Goal: Navigation & Orientation: Find specific page/section

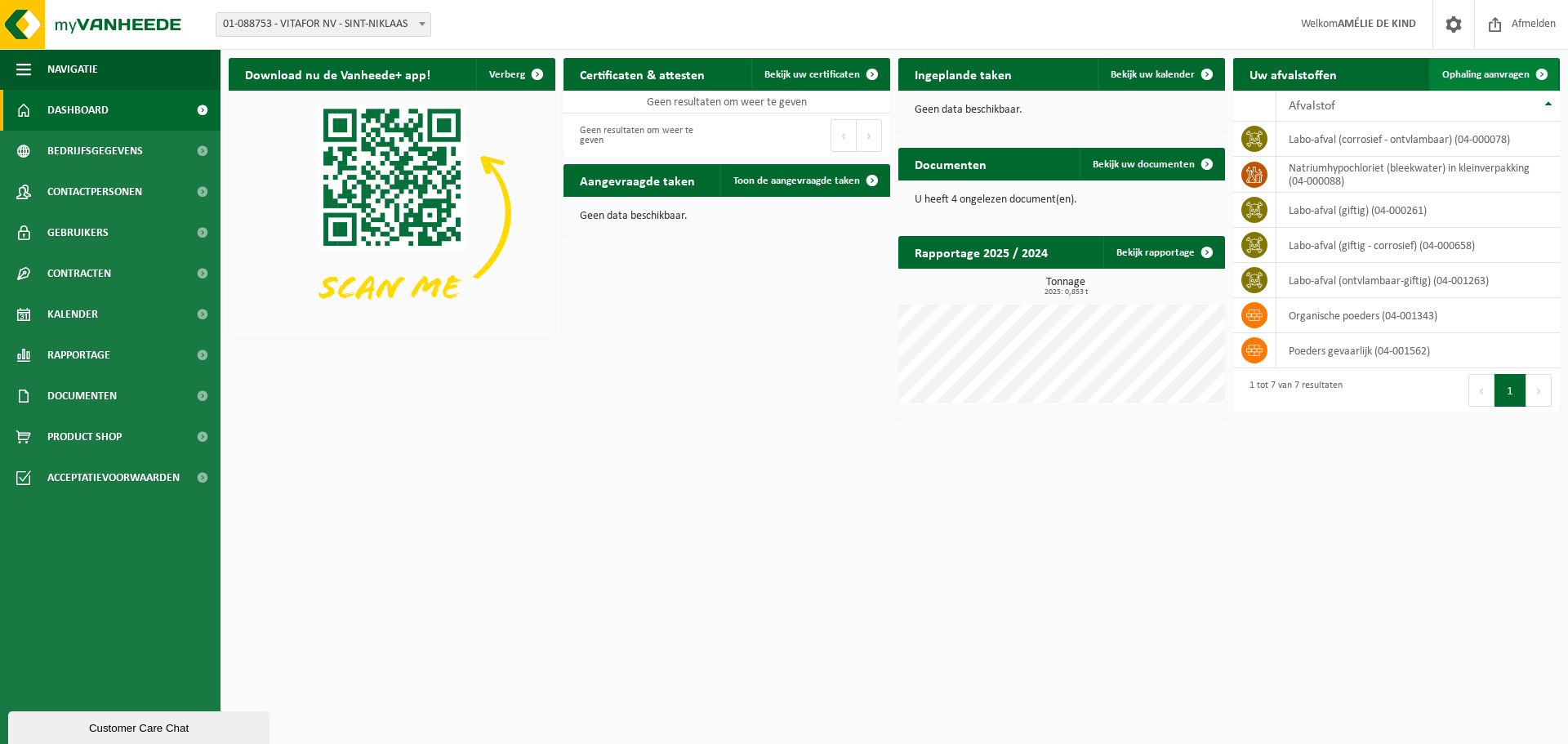
click at [1537, 69] on span at bounding box center [1541, 75] width 33 height 33
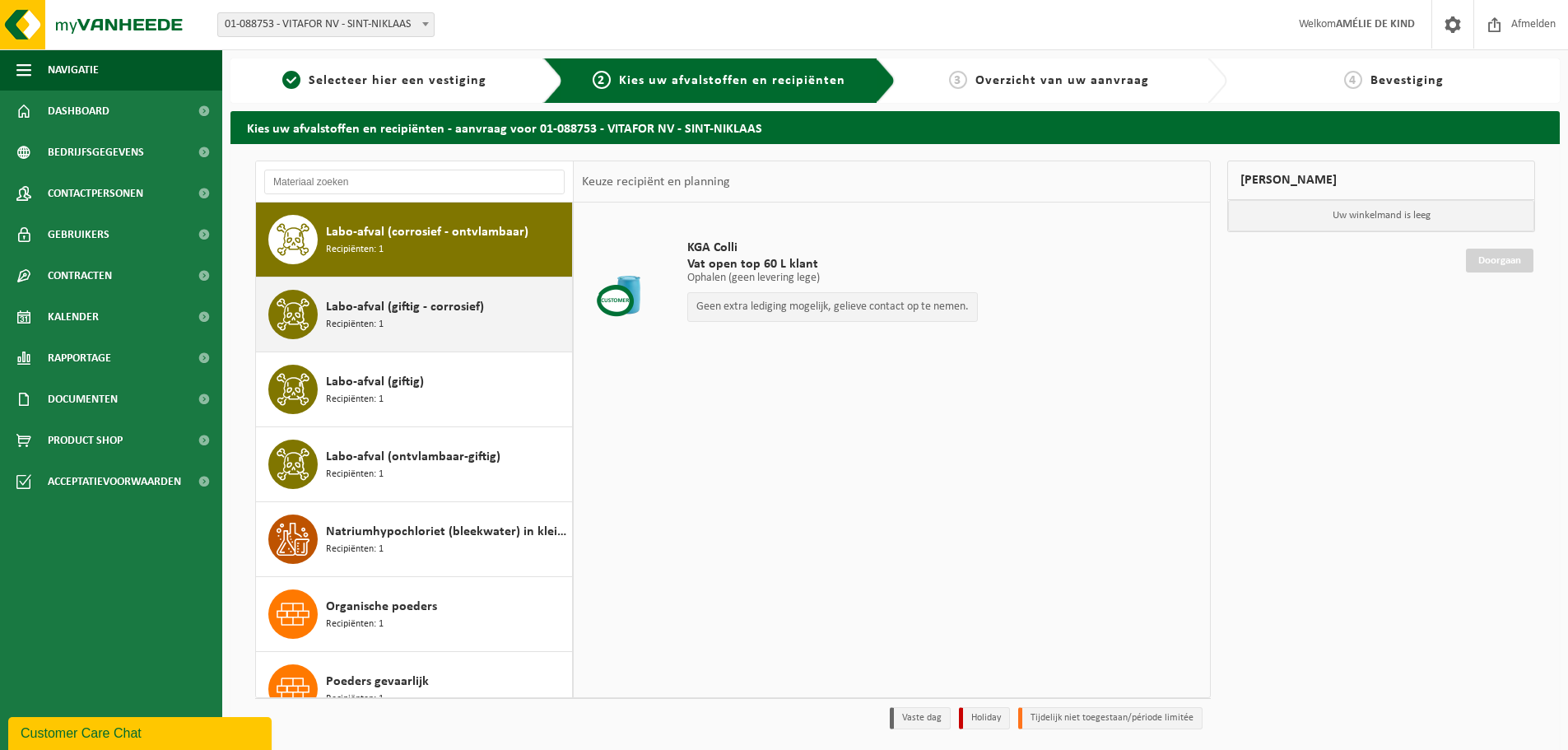
click at [450, 328] on div "Labo-afval (giftig - corrosief) Recipiënten: 1" at bounding box center [447, 314] width 242 height 49
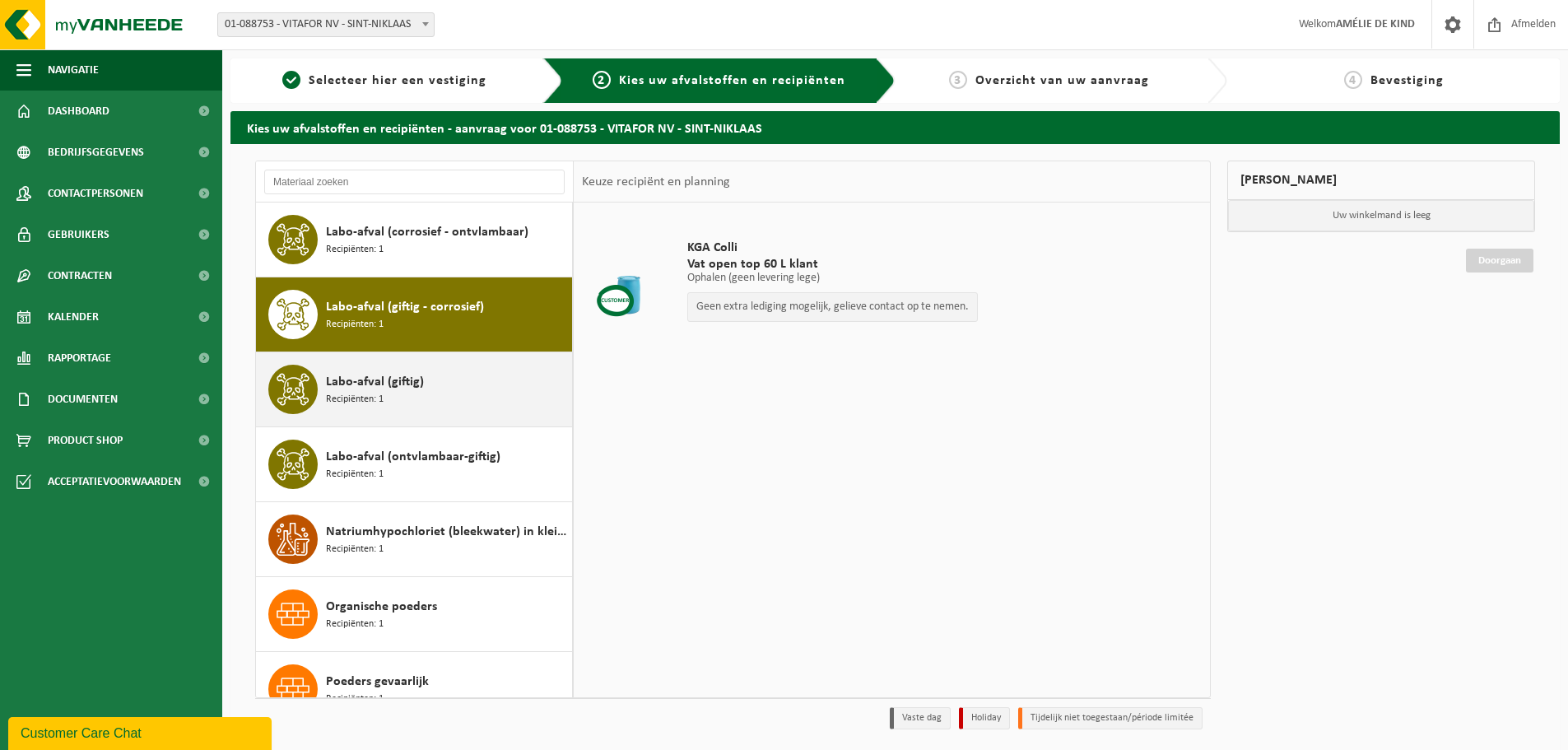
scroll to position [29, 0]
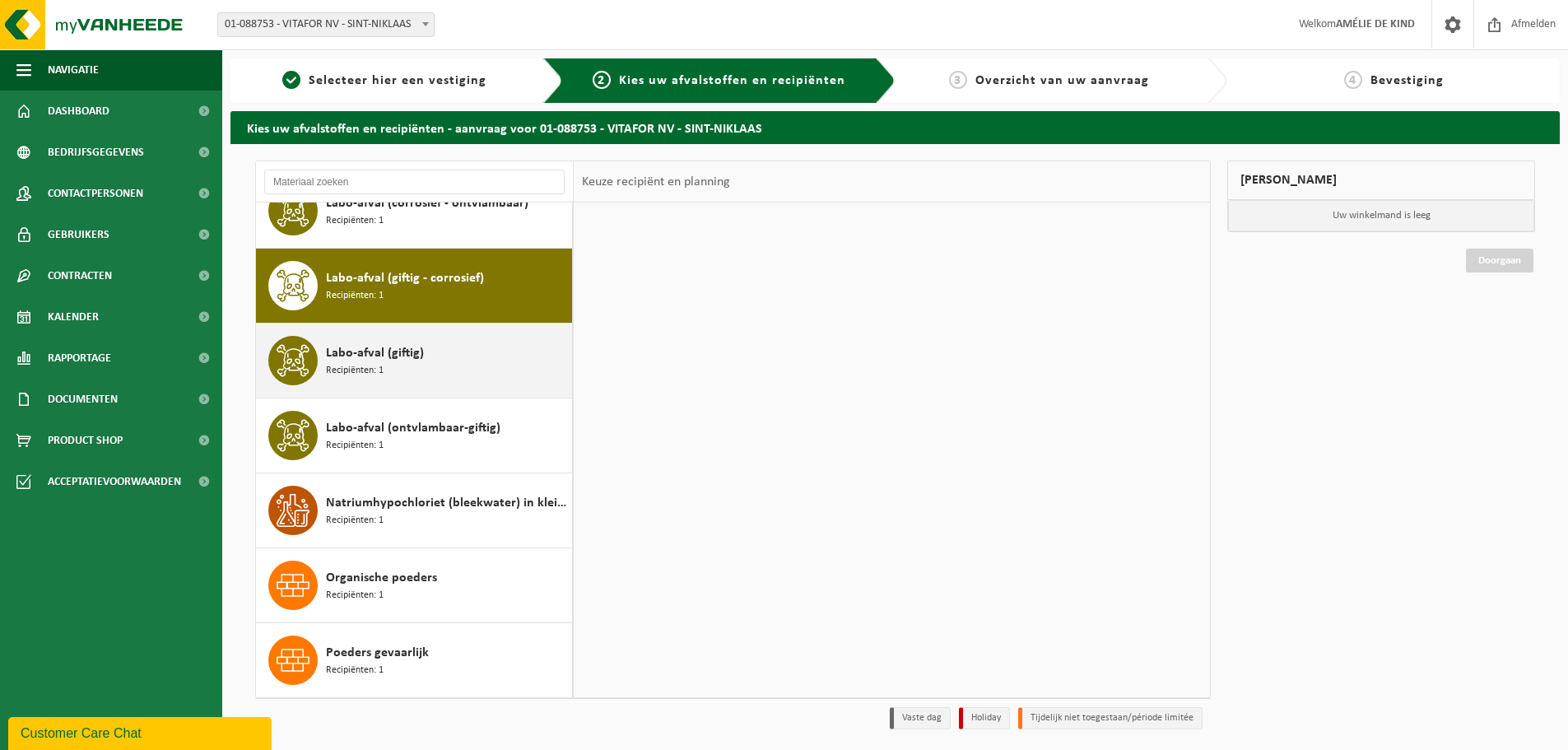
click at [427, 369] on div "Labo-afval (giftig) Recipiënten: 1" at bounding box center [447, 360] width 242 height 49
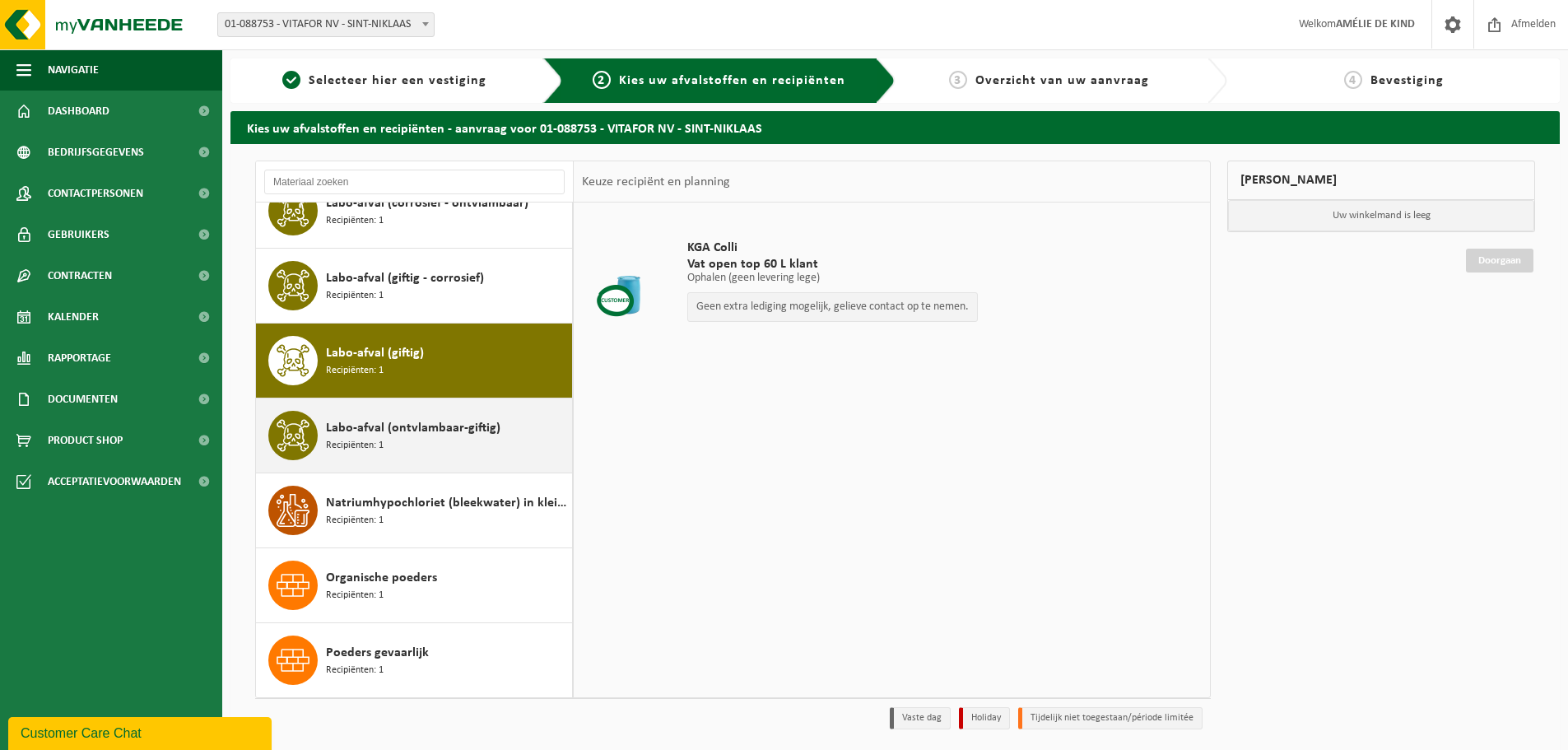
click at [437, 420] on span "Labo-afval (ontvlambaar-giftig)" at bounding box center [414, 427] width 175 height 20
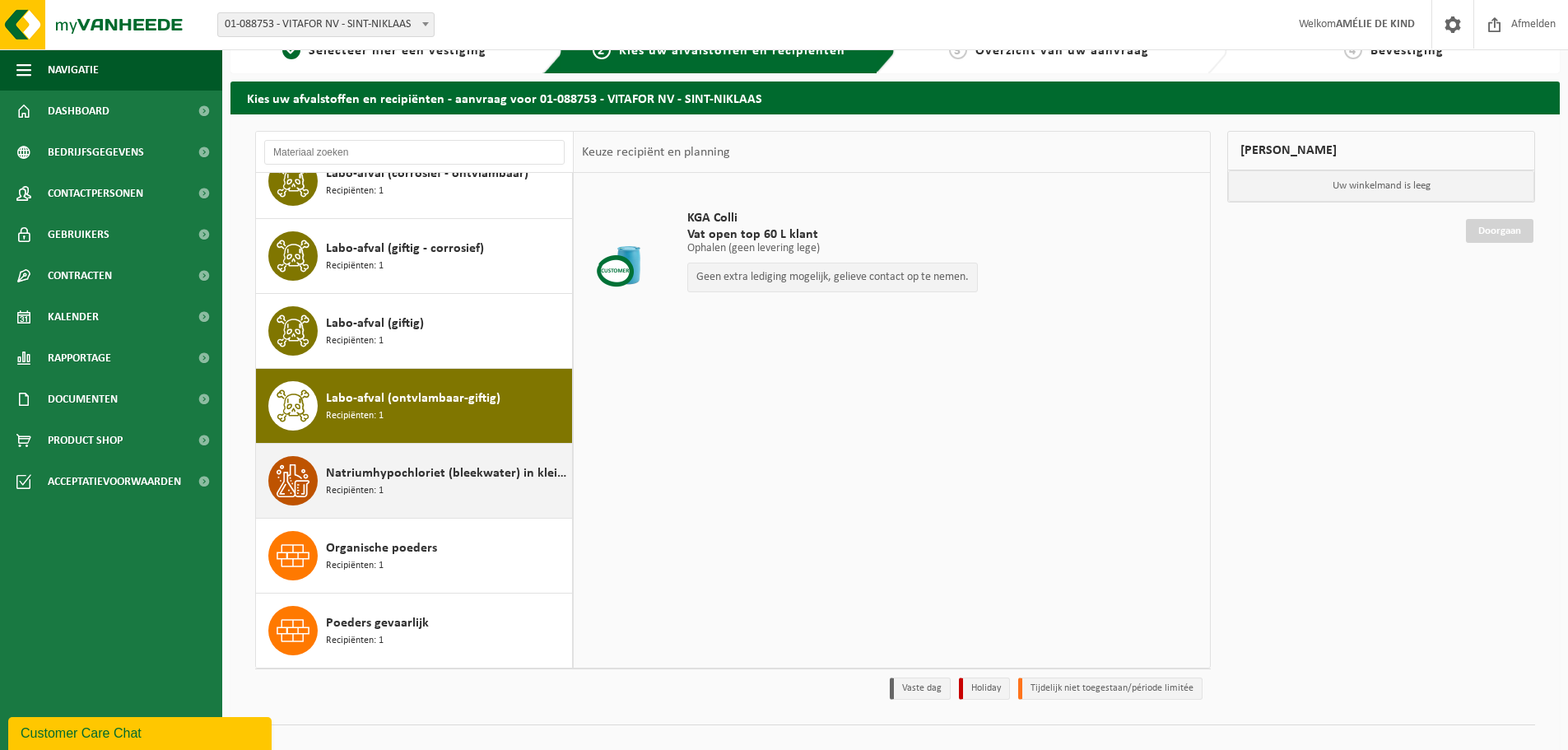
scroll to position [54, 0]
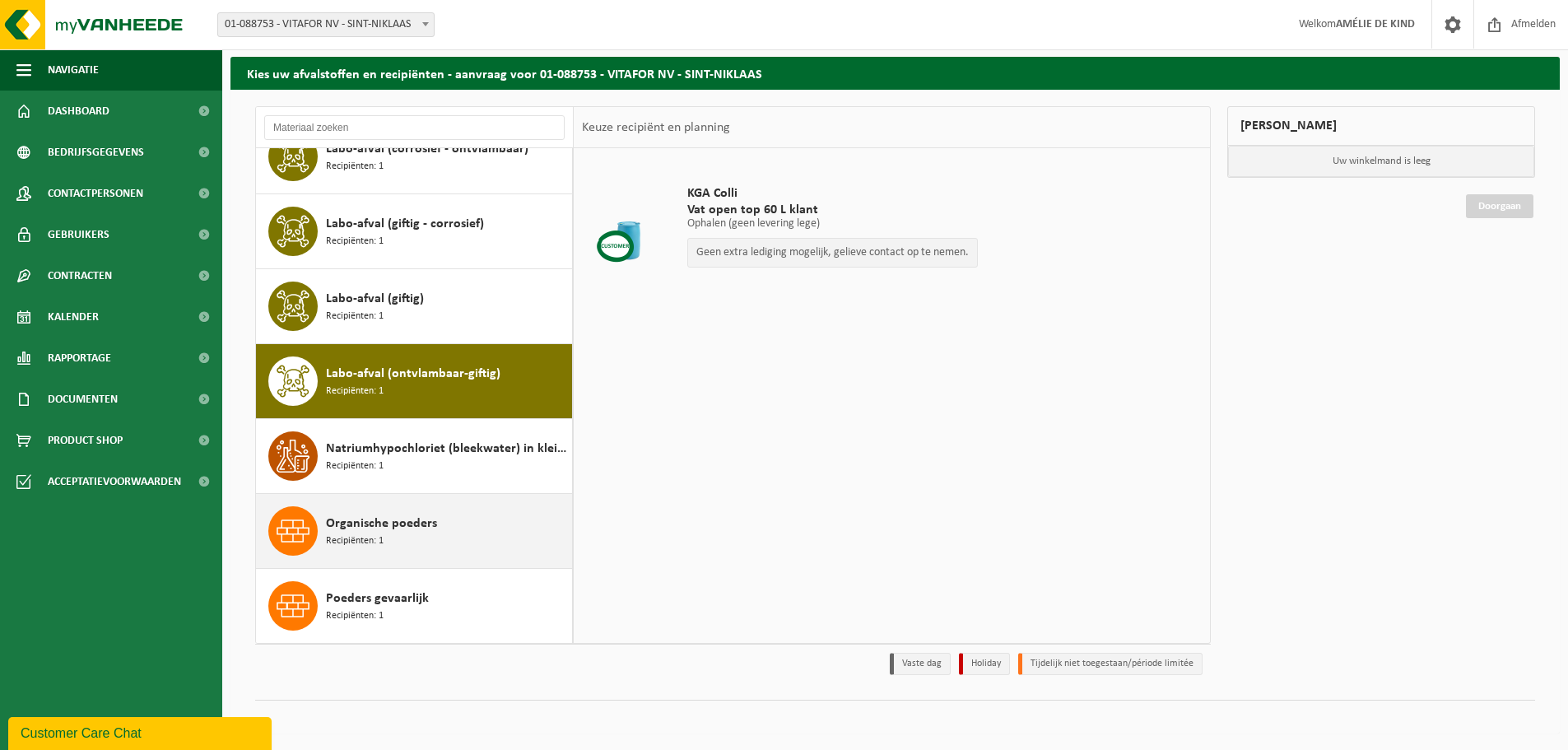
click at [440, 522] on div "Organische poeders Recipiënten: 1" at bounding box center [447, 530] width 242 height 49
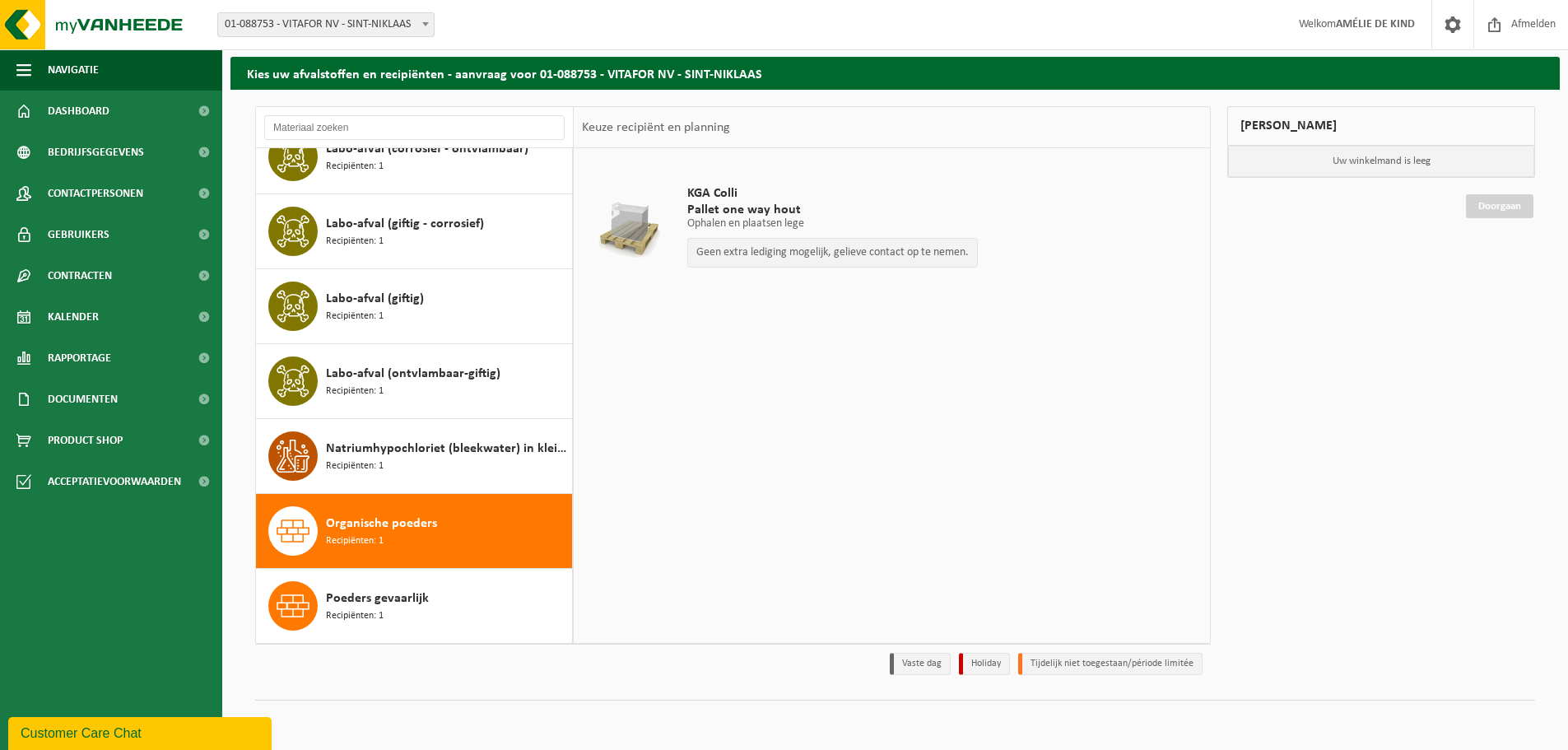
click at [765, 272] on div "KGA Colli Pallet one way hout Ophalen en plaatsen lege Ophalen en plaatsen lege…" at bounding box center [832, 230] width 307 height 124
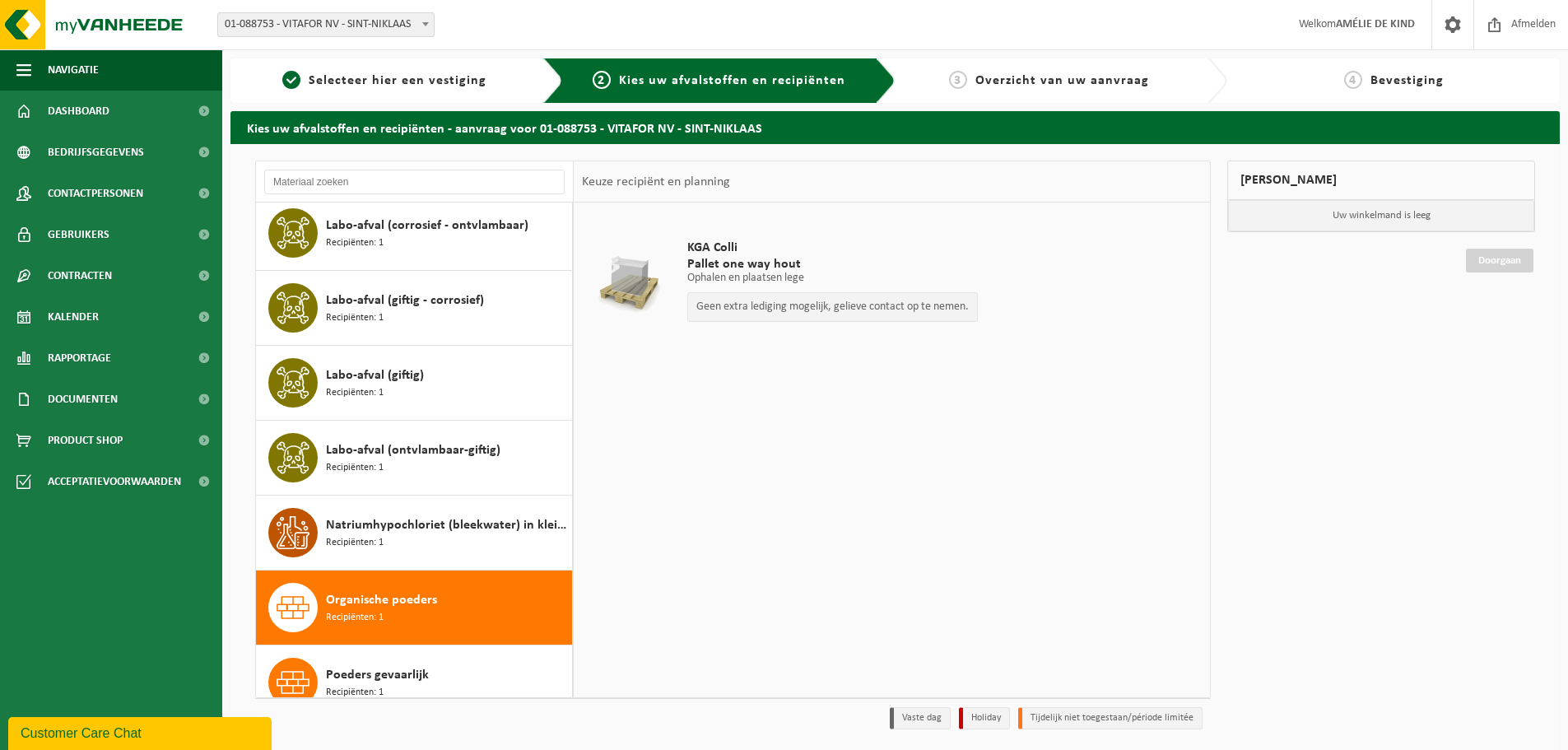
scroll to position [0, 0]
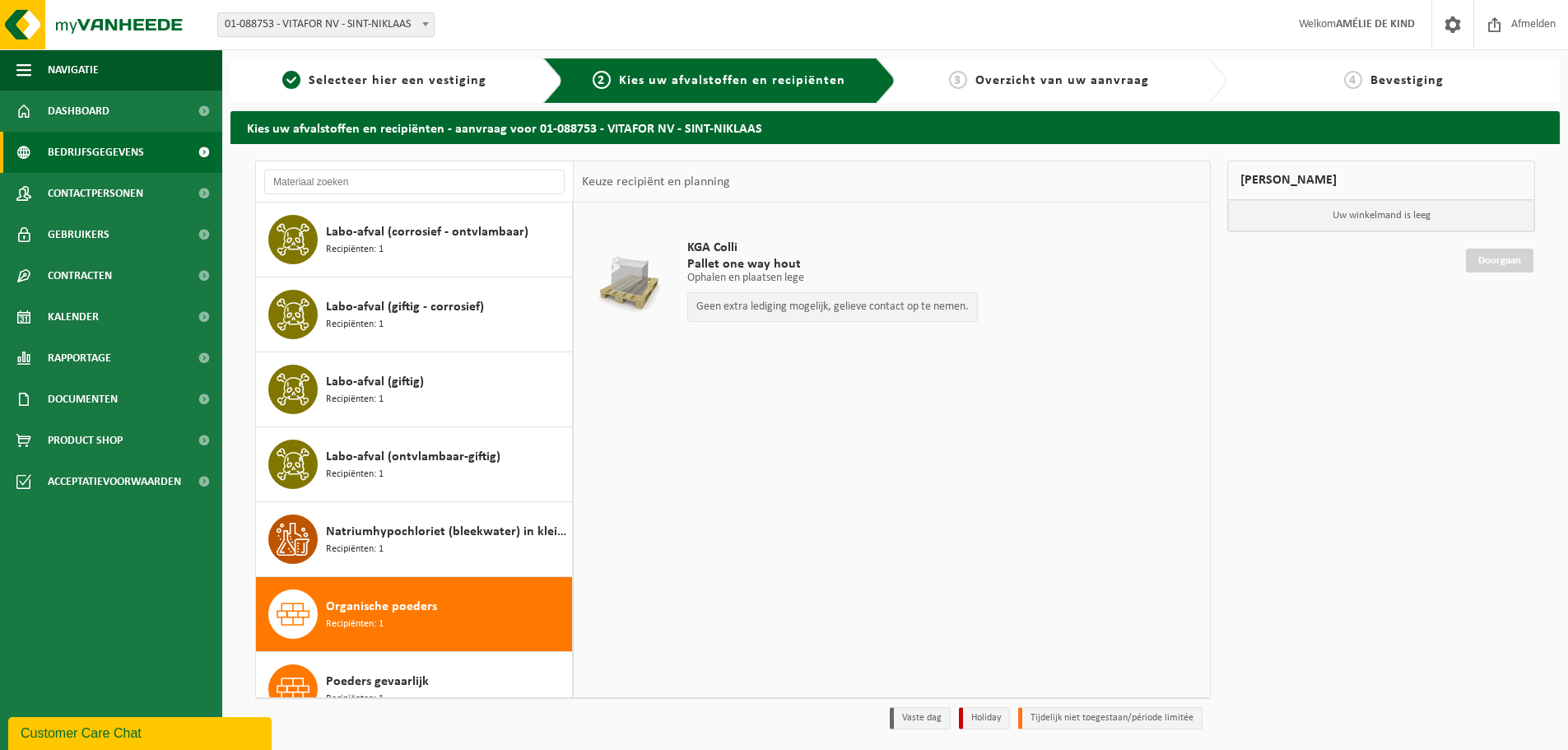
click at [151, 146] on link "Bedrijfsgegevens" at bounding box center [111, 152] width 222 height 42
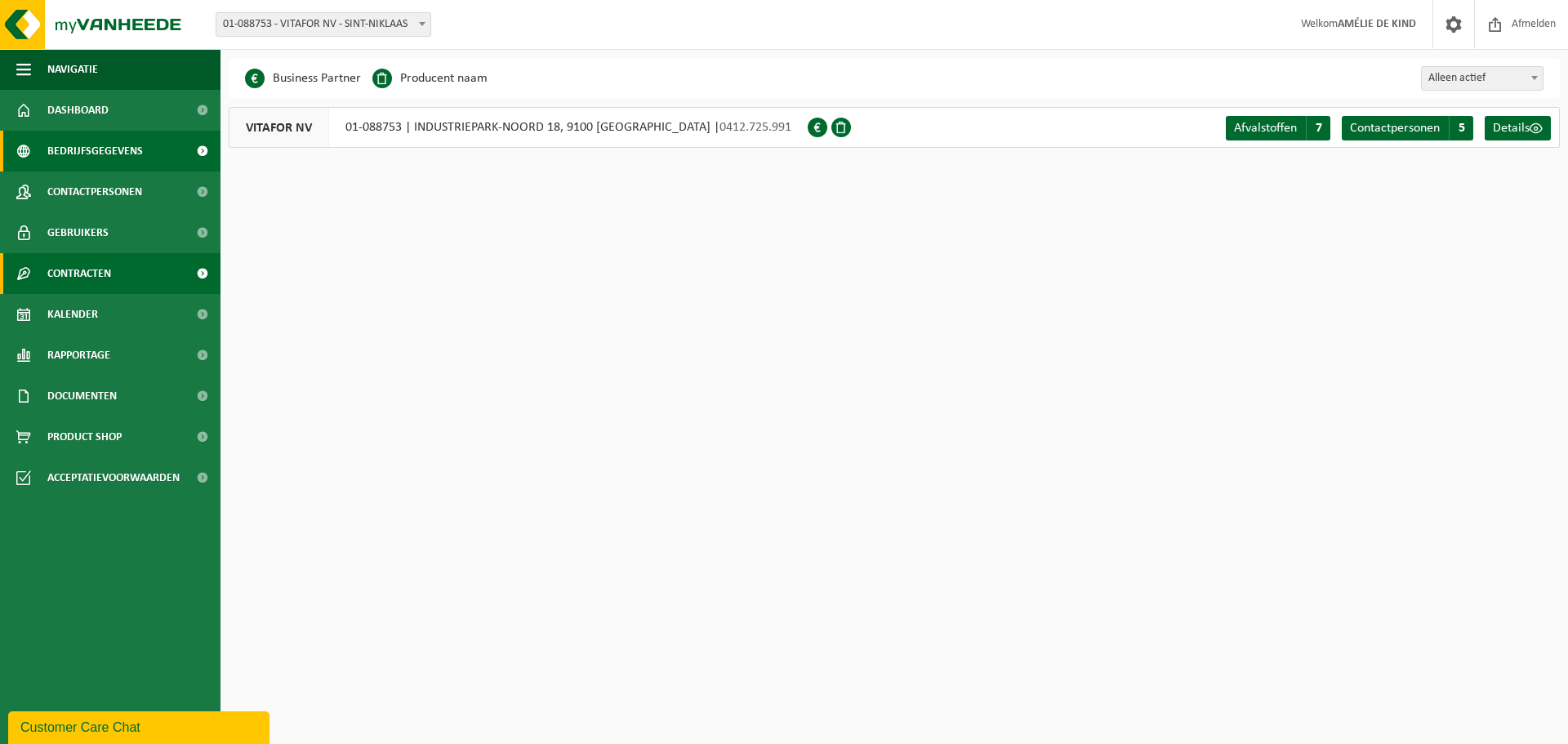
click at [135, 275] on link "Contracten" at bounding box center [110, 274] width 221 height 41
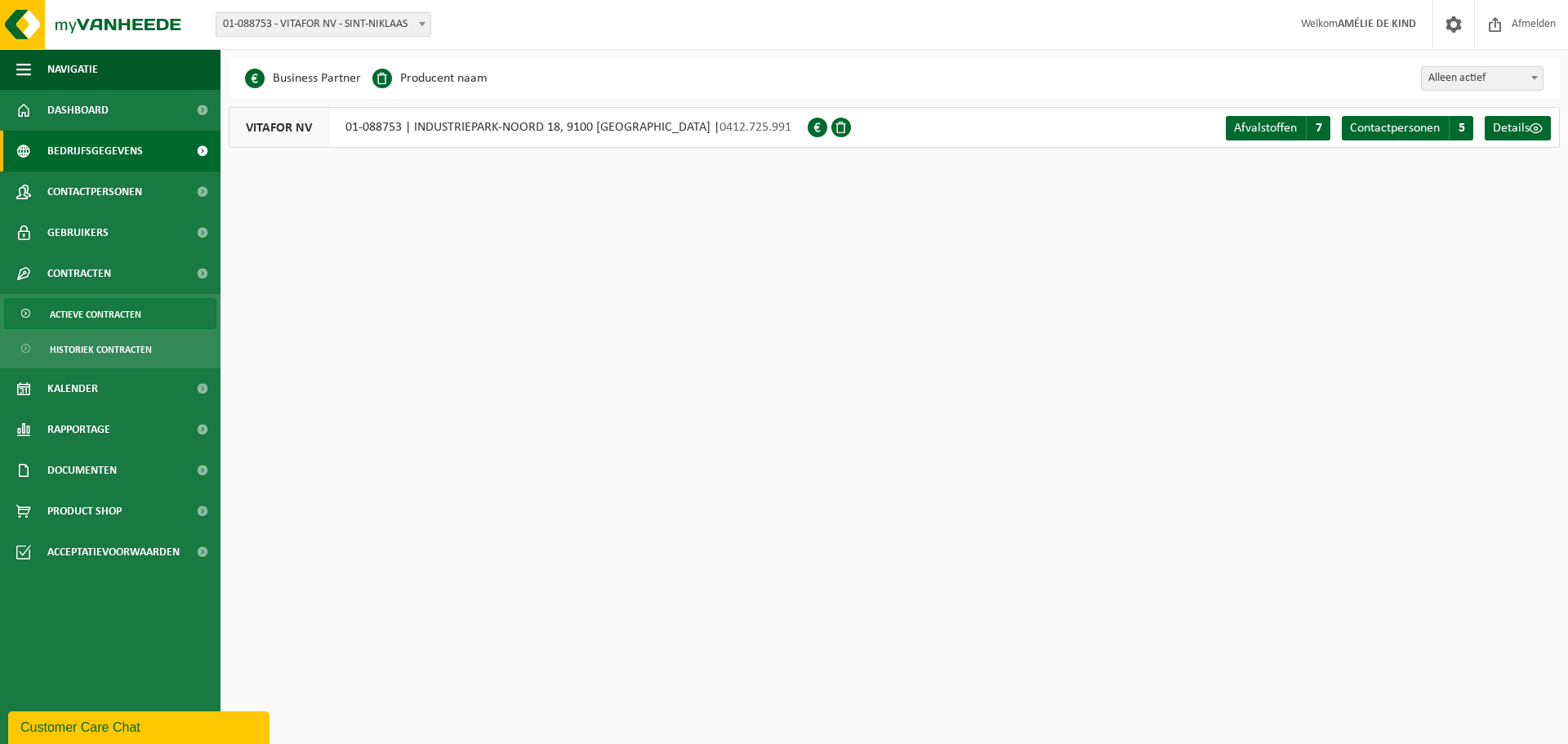
click at [146, 322] on link "Actieve contracten" at bounding box center [110, 313] width 212 height 31
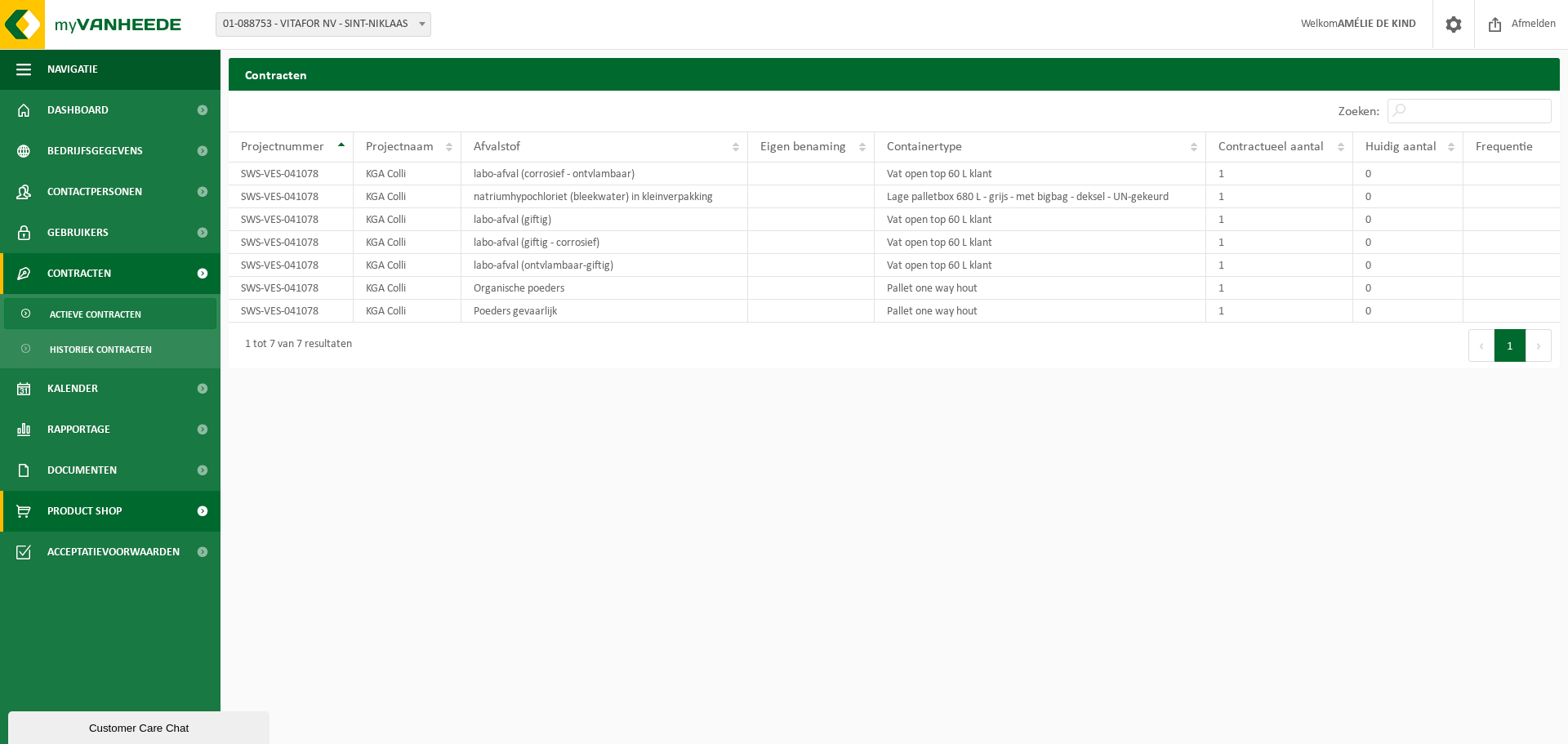
click at [108, 505] on span "Product Shop" at bounding box center [84, 511] width 75 height 41
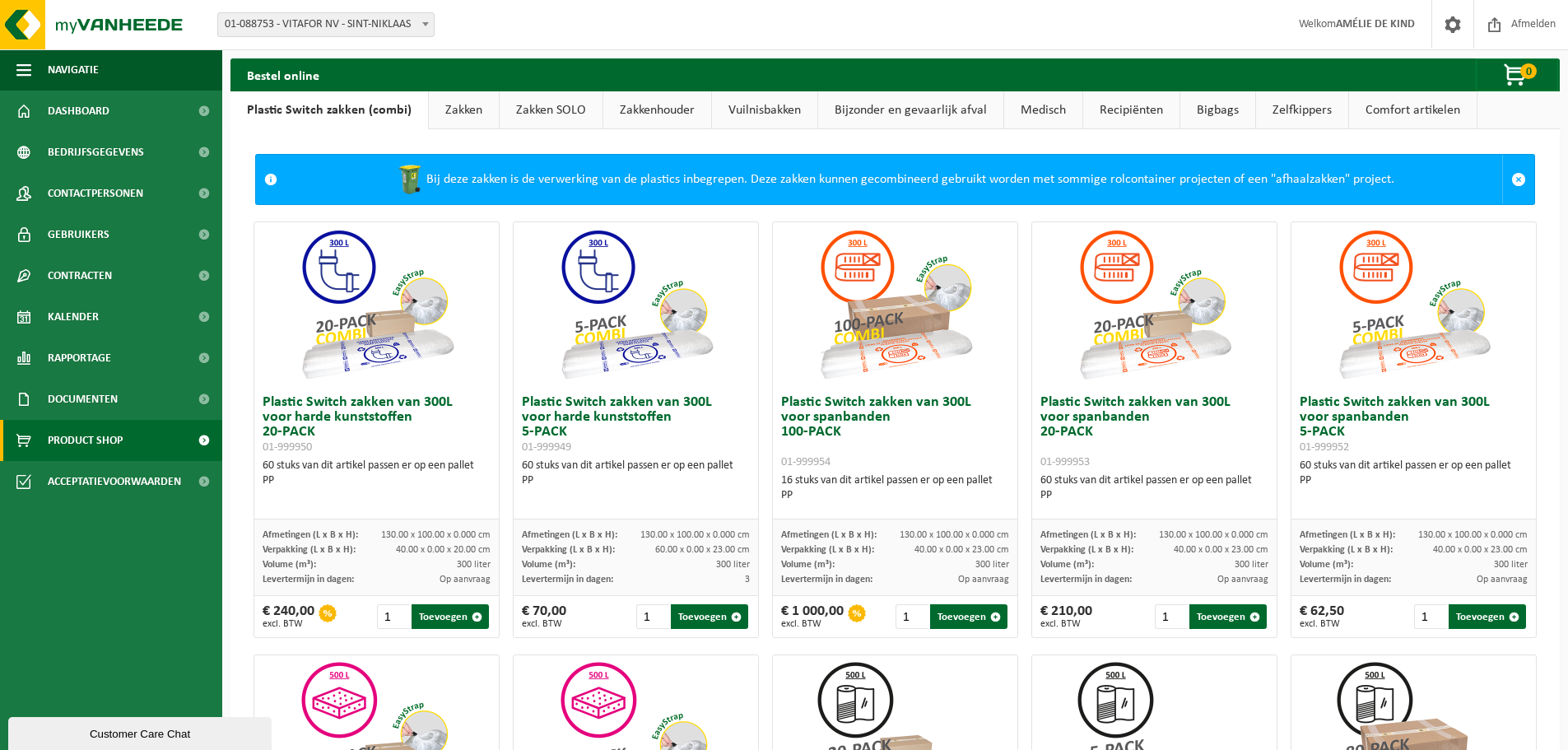
click at [1137, 114] on link "Recipiënten" at bounding box center [1131, 111] width 96 height 38
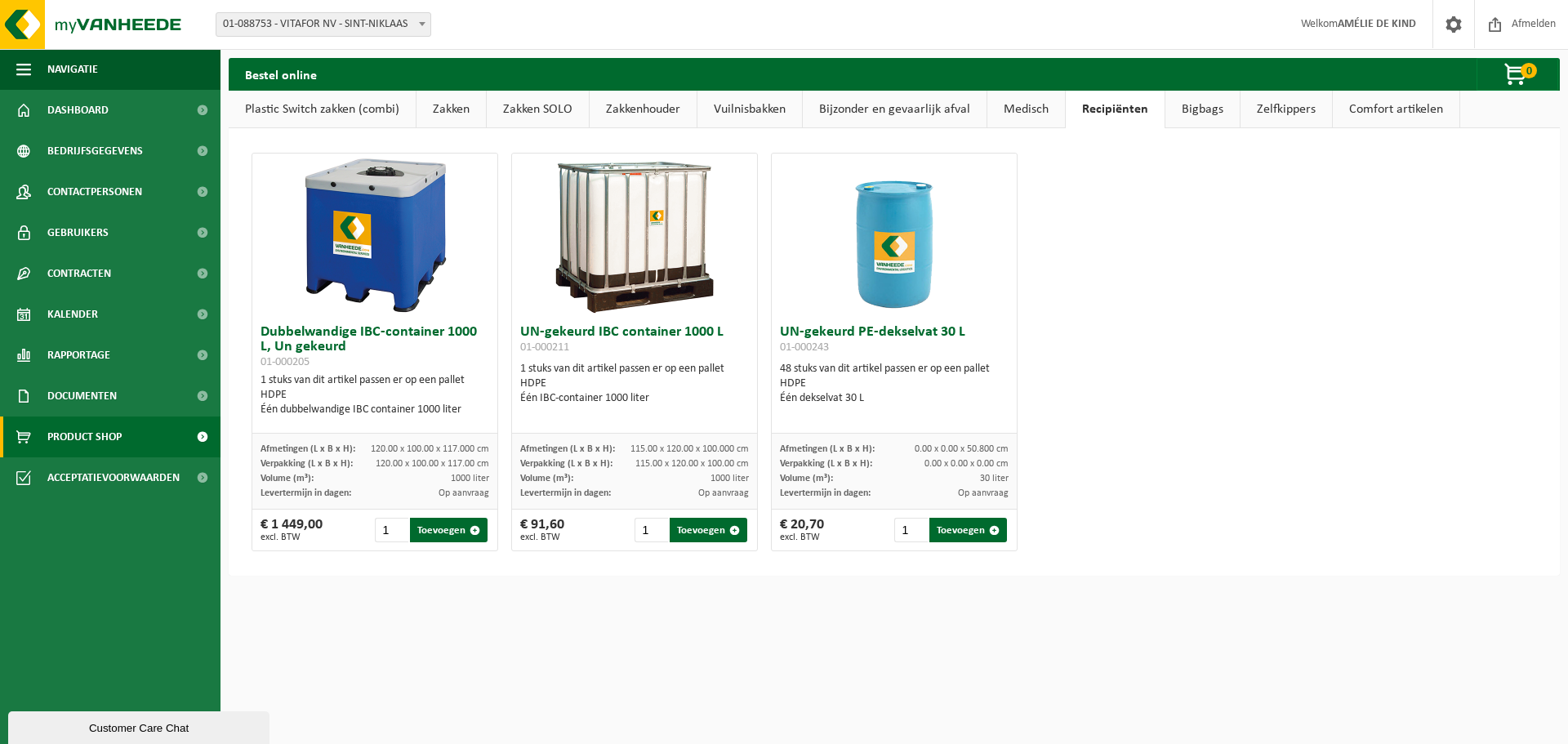
click at [889, 104] on link "Bijzonder en gevaarlijk afval" at bounding box center [894, 110] width 184 height 38
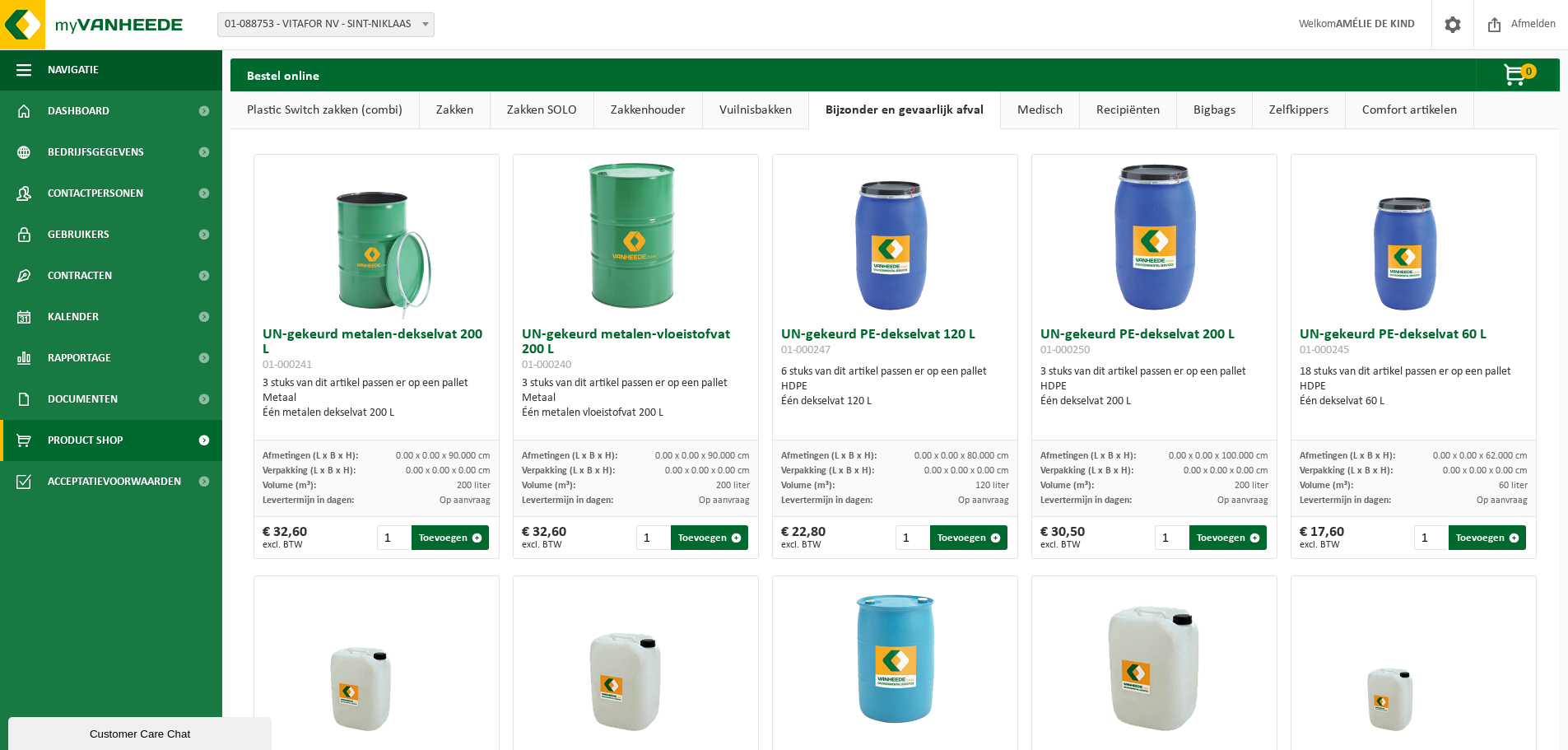
click at [737, 110] on link "Vuilnisbakken" at bounding box center [756, 111] width 106 height 38
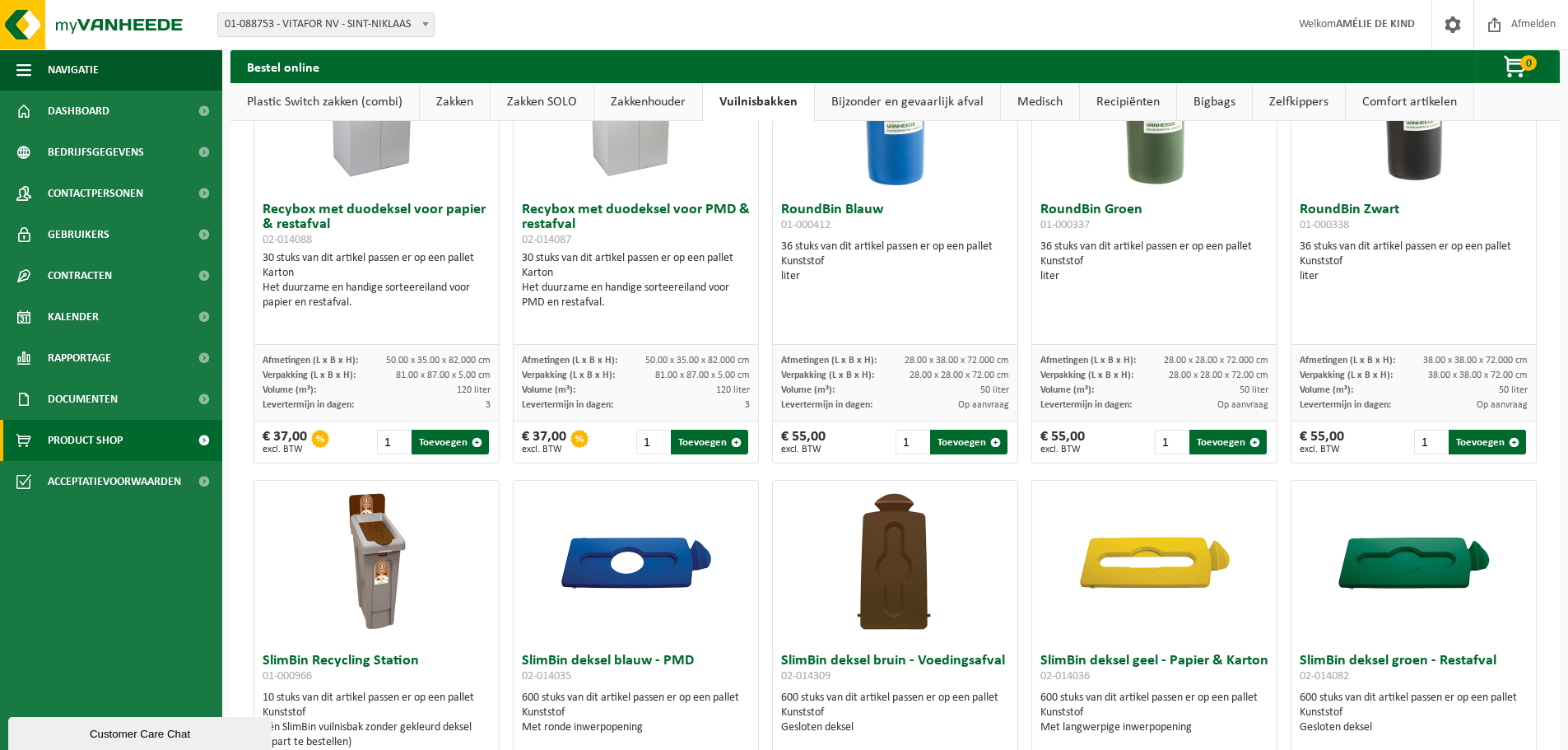
scroll to position [1317, 0]
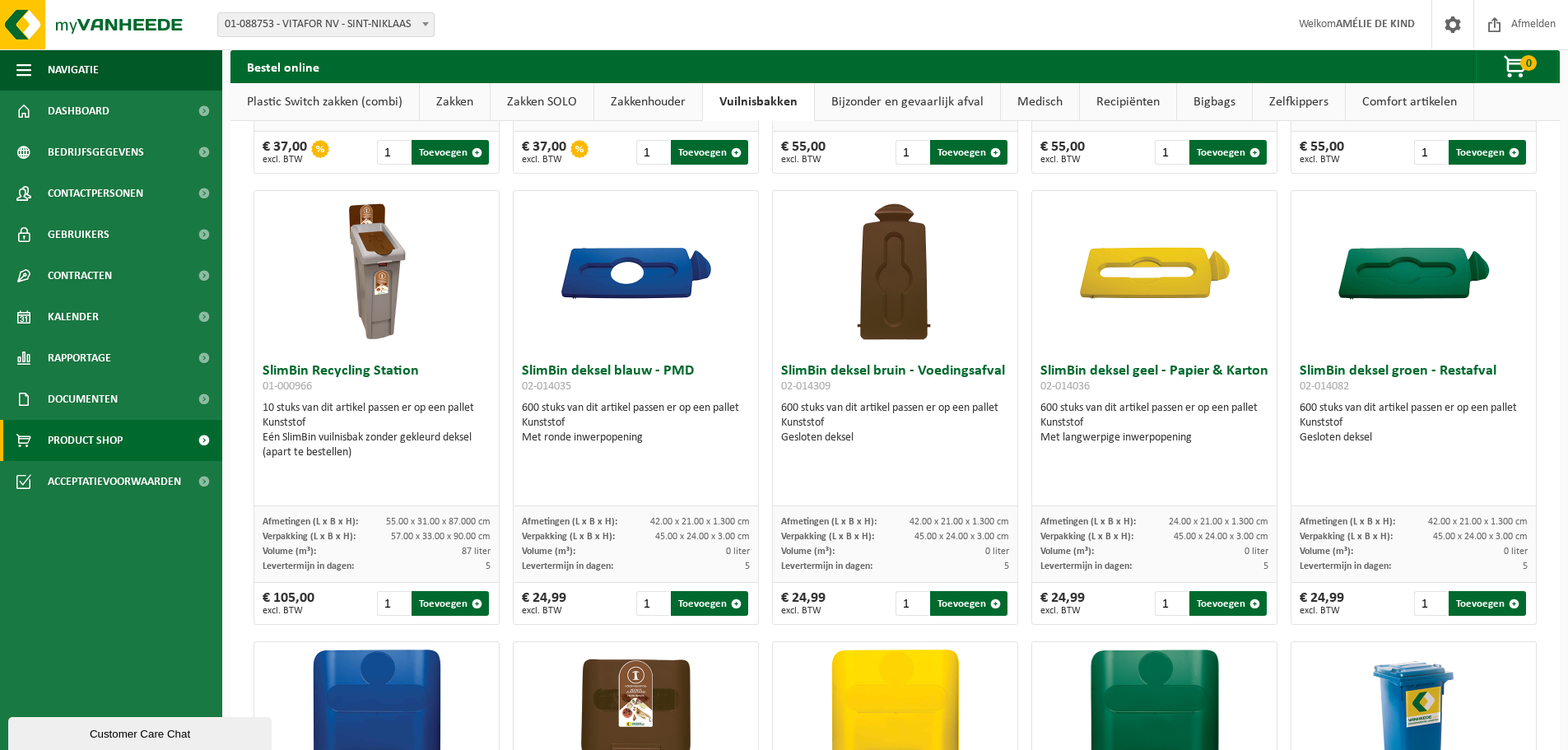
click at [1387, 103] on link "Comfort artikelen" at bounding box center [1410, 102] width 127 height 38
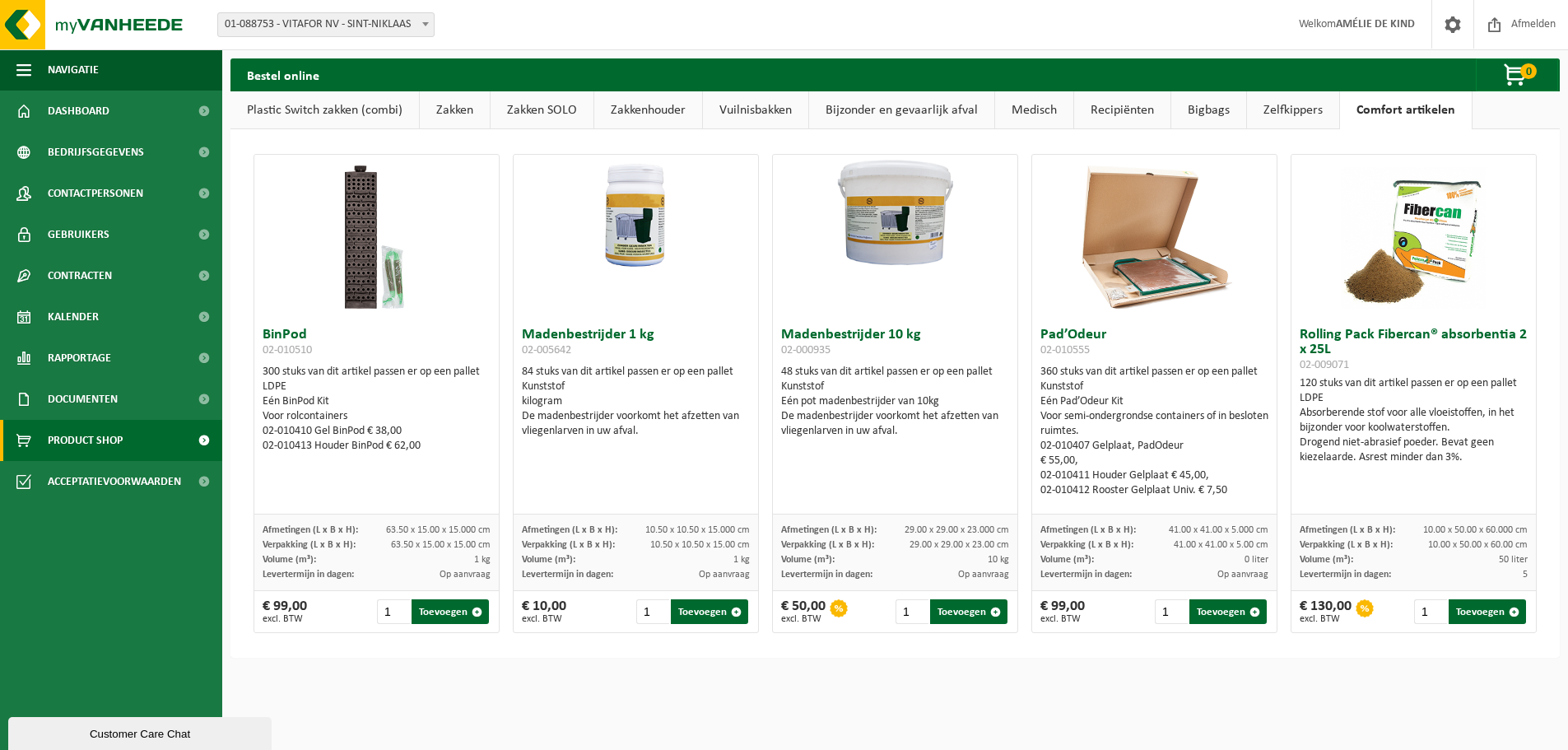
scroll to position [0, 0]
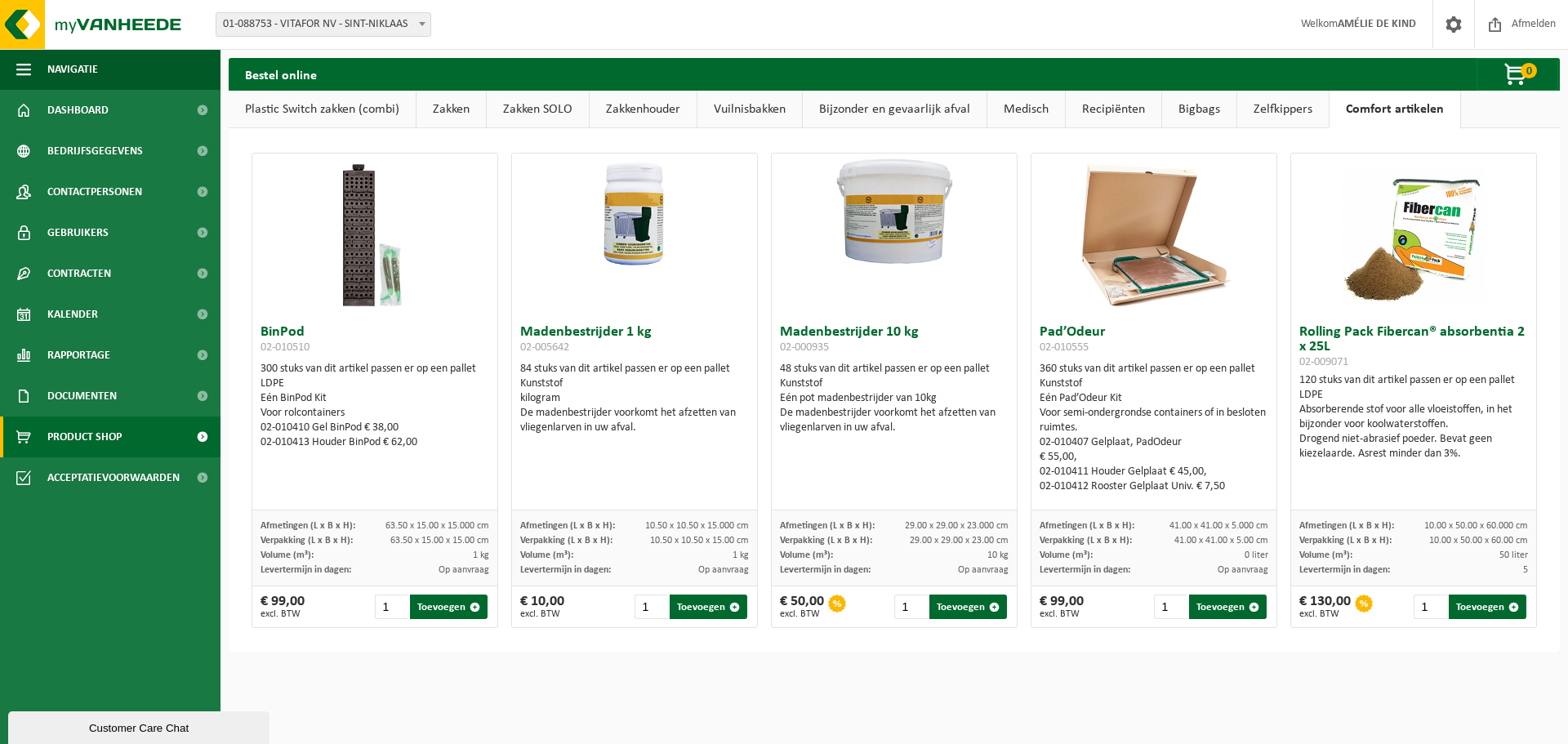
click at [1276, 106] on link "Zelfkippers" at bounding box center [1282, 110] width 92 height 38
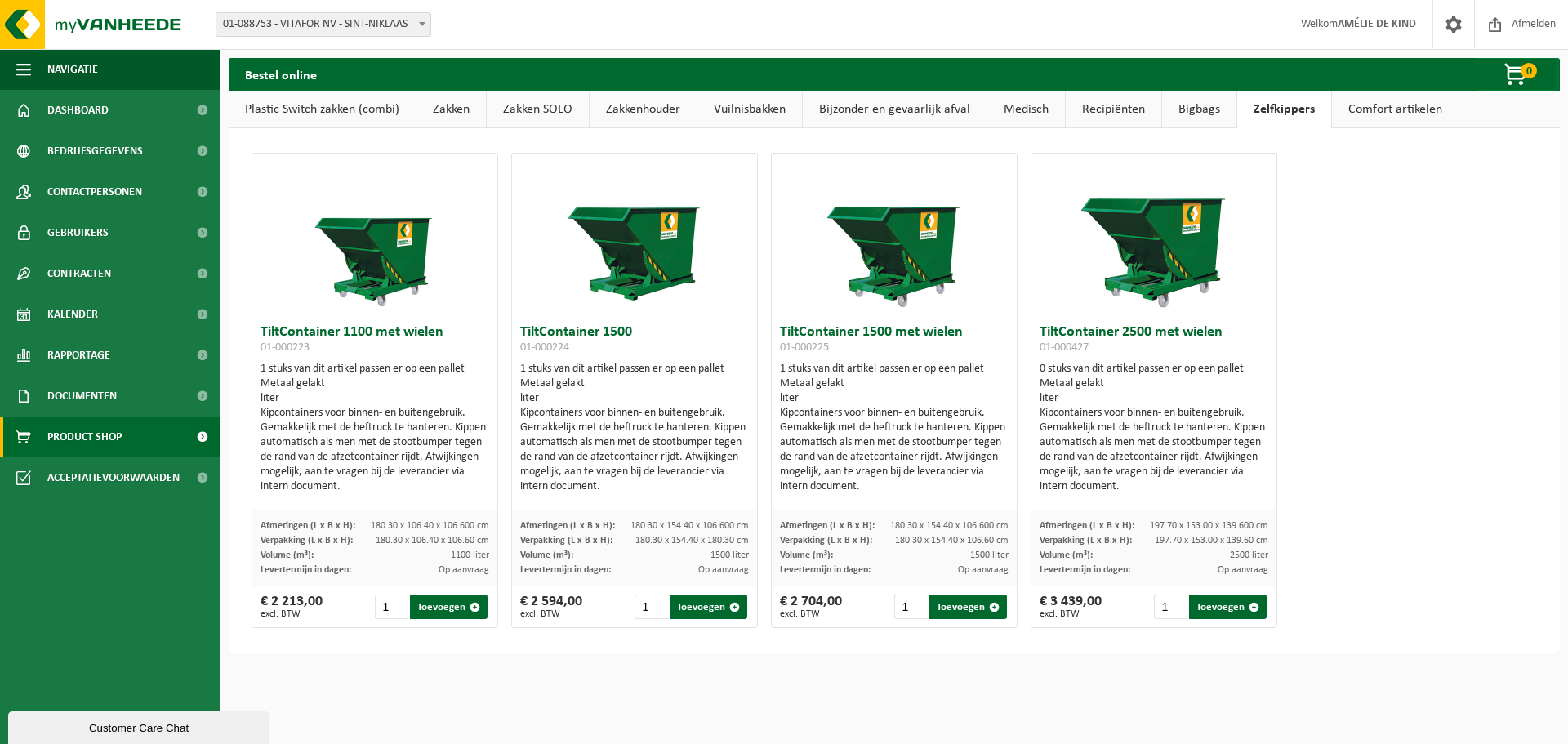
click at [1194, 118] on link "Bigbags" at bounding box center [1199, 110] width 75 height 38
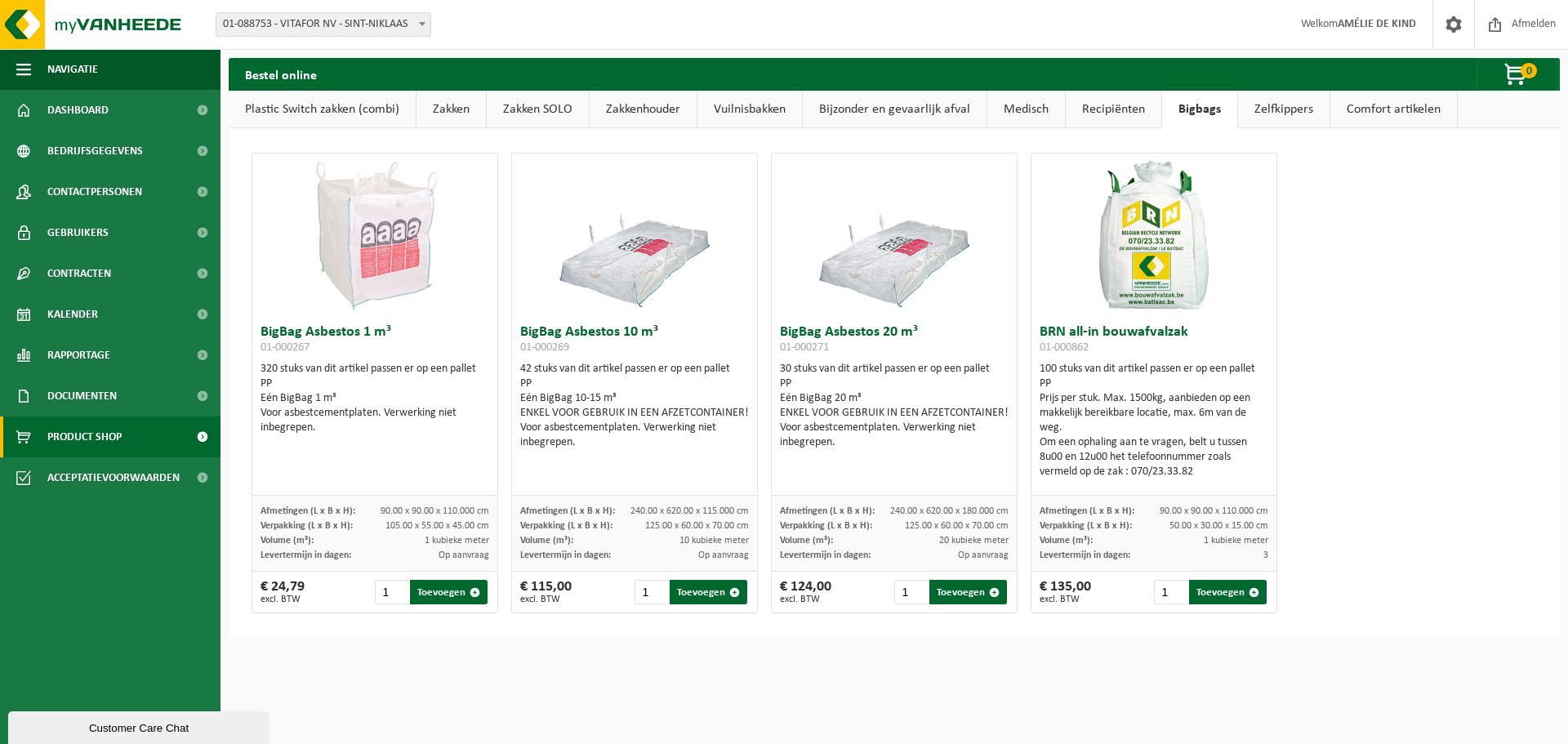
click at [1099, 123] on link "Recipiënten" at bounding box center [1113, 110] width 95 height 38
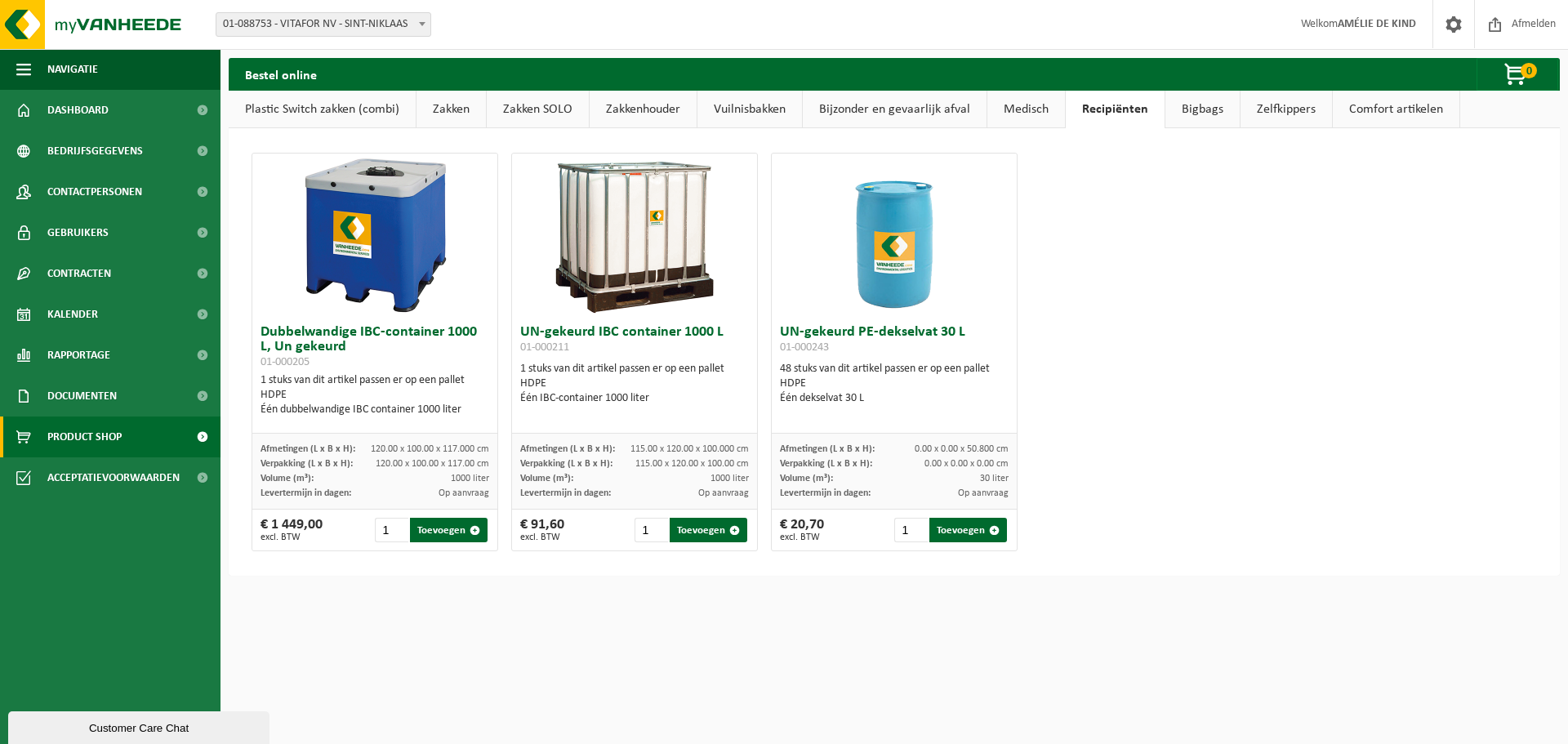
click at [1025, 119] on link "Medisch" at bounding box center [1026, 110] width 77 height 38
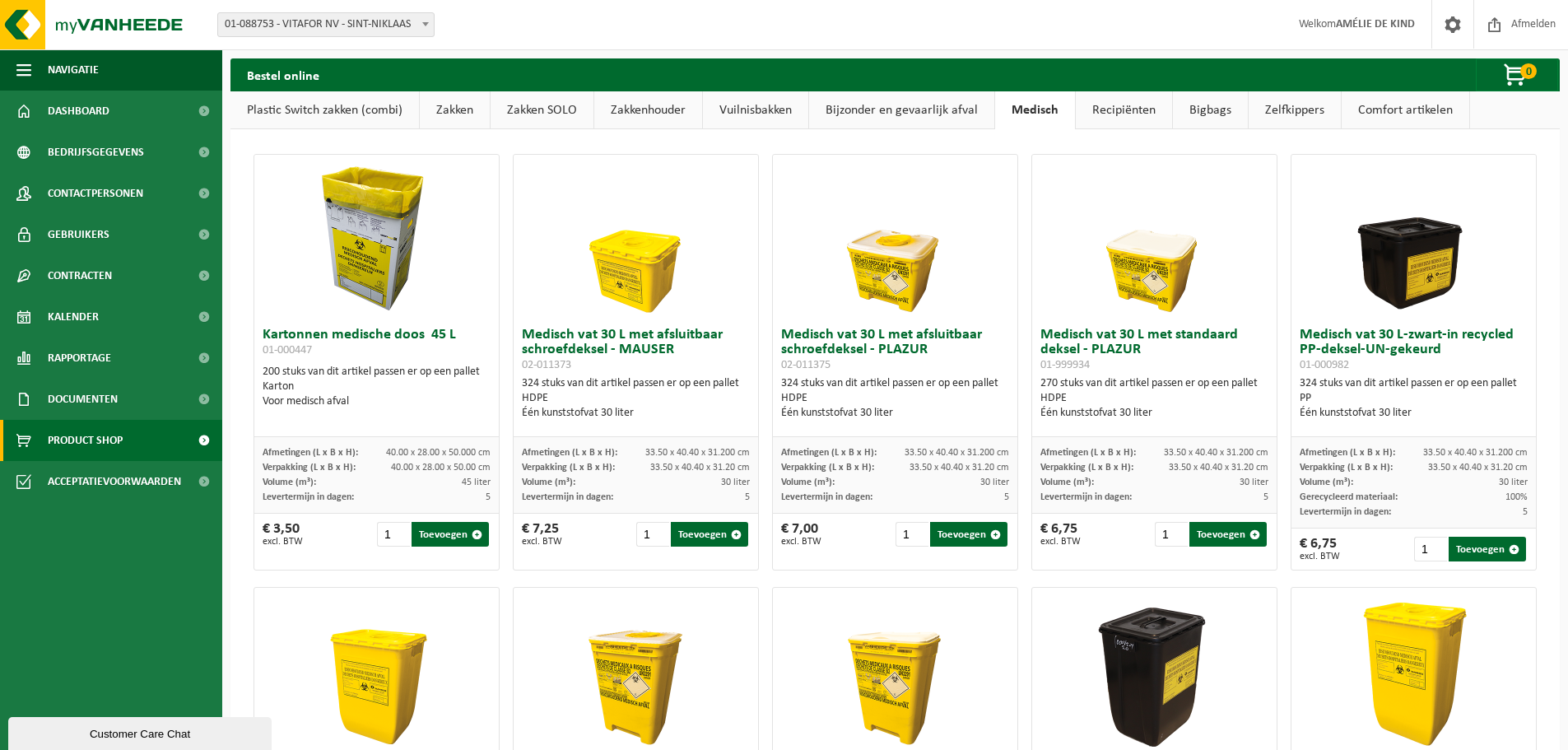
click at [929, 112] on link "Bijzonder en gevaarlijk afval" at bounding box center [902, 111] width 185 height 38
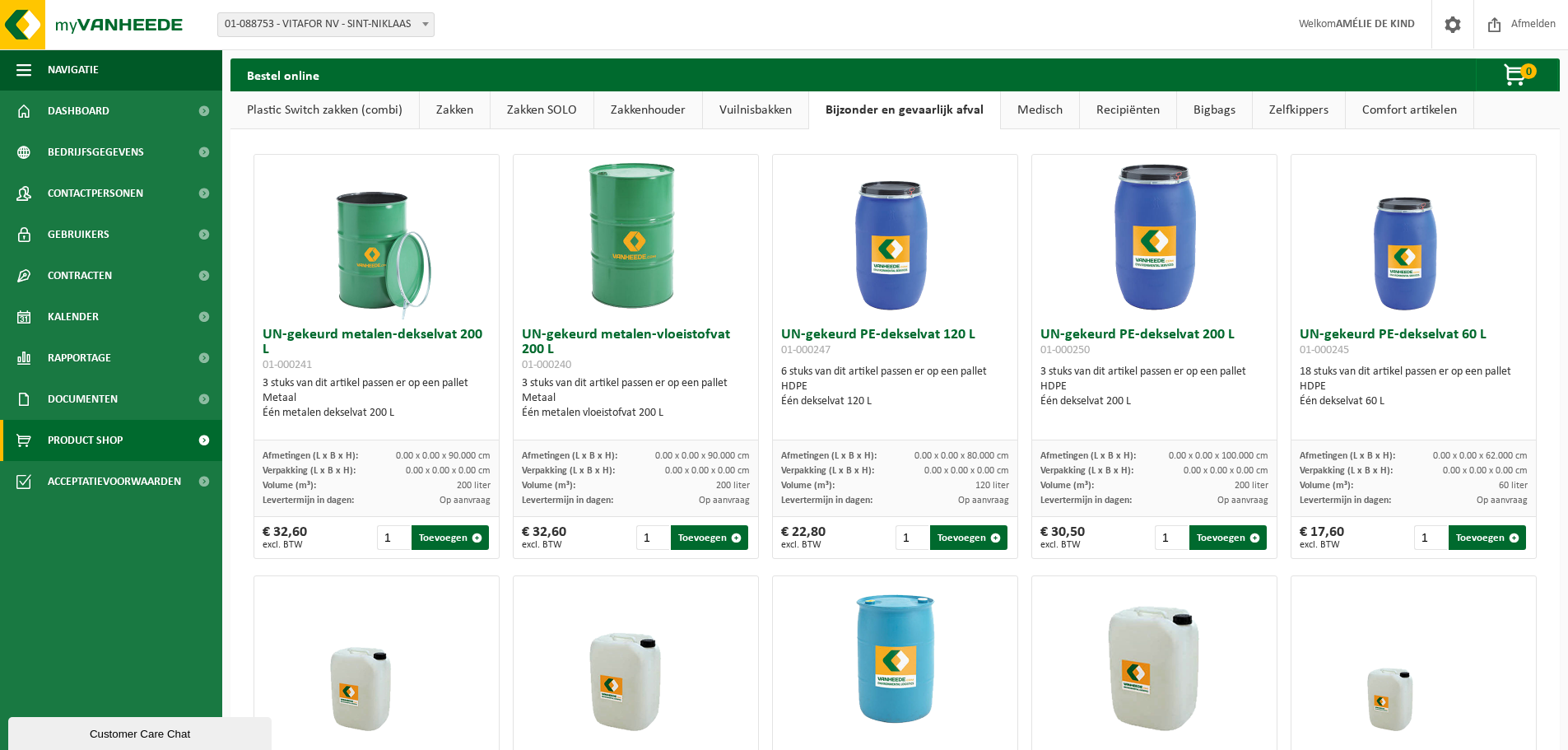
click at [751, 124] on link "Vuilnisbakken" at bounding box center [756, 111] width 106 height 38
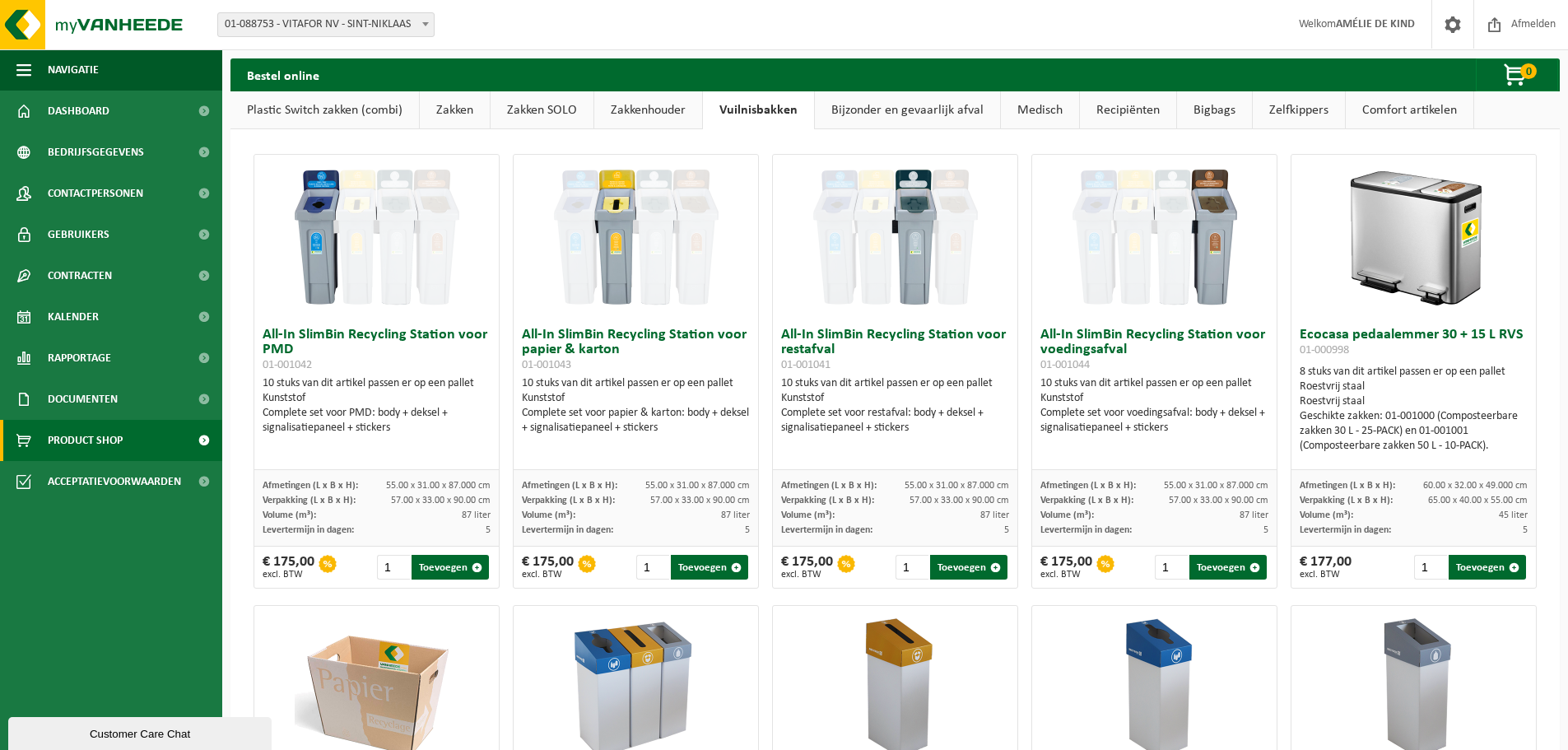
click at [671, 126] on link "Zakkenhouder" at bounding box center [648, 111] width 108 height 38
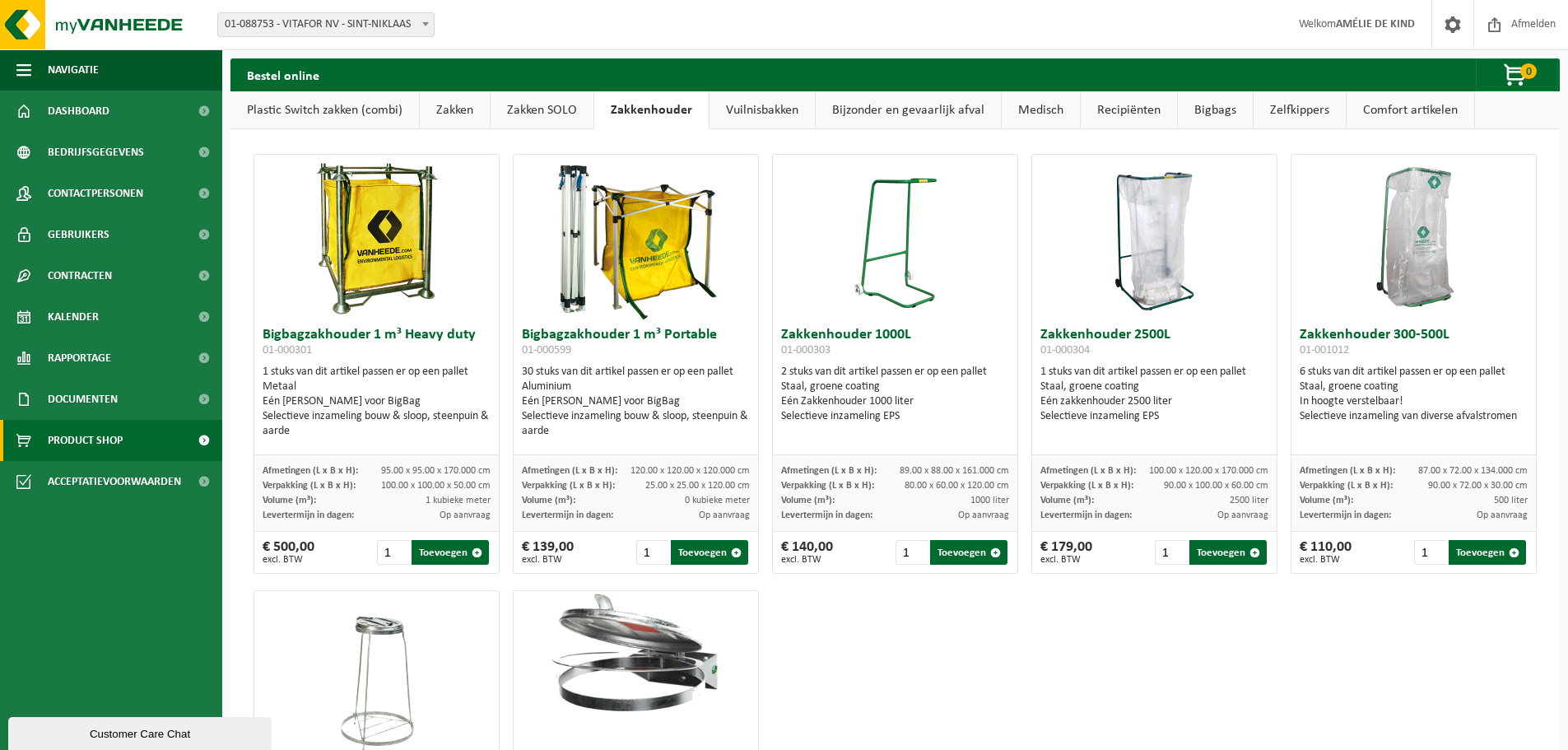
click at [530, 110] on link "Zakken SOLO" at bounding box center [542, 111] width 103 height 38
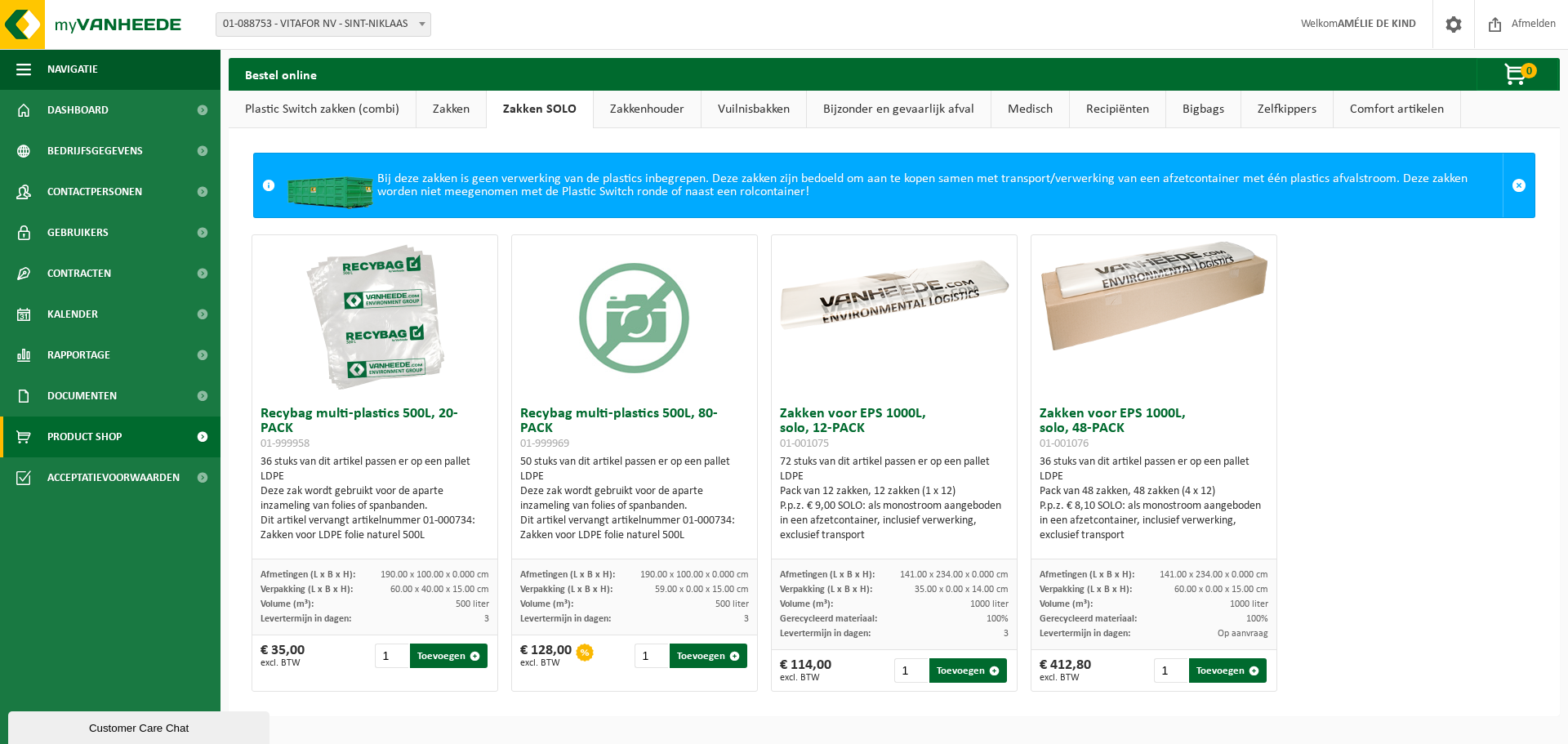
click at [445, 100] on link "Zakken" at bounding box center [451, 110] width 70 height 38
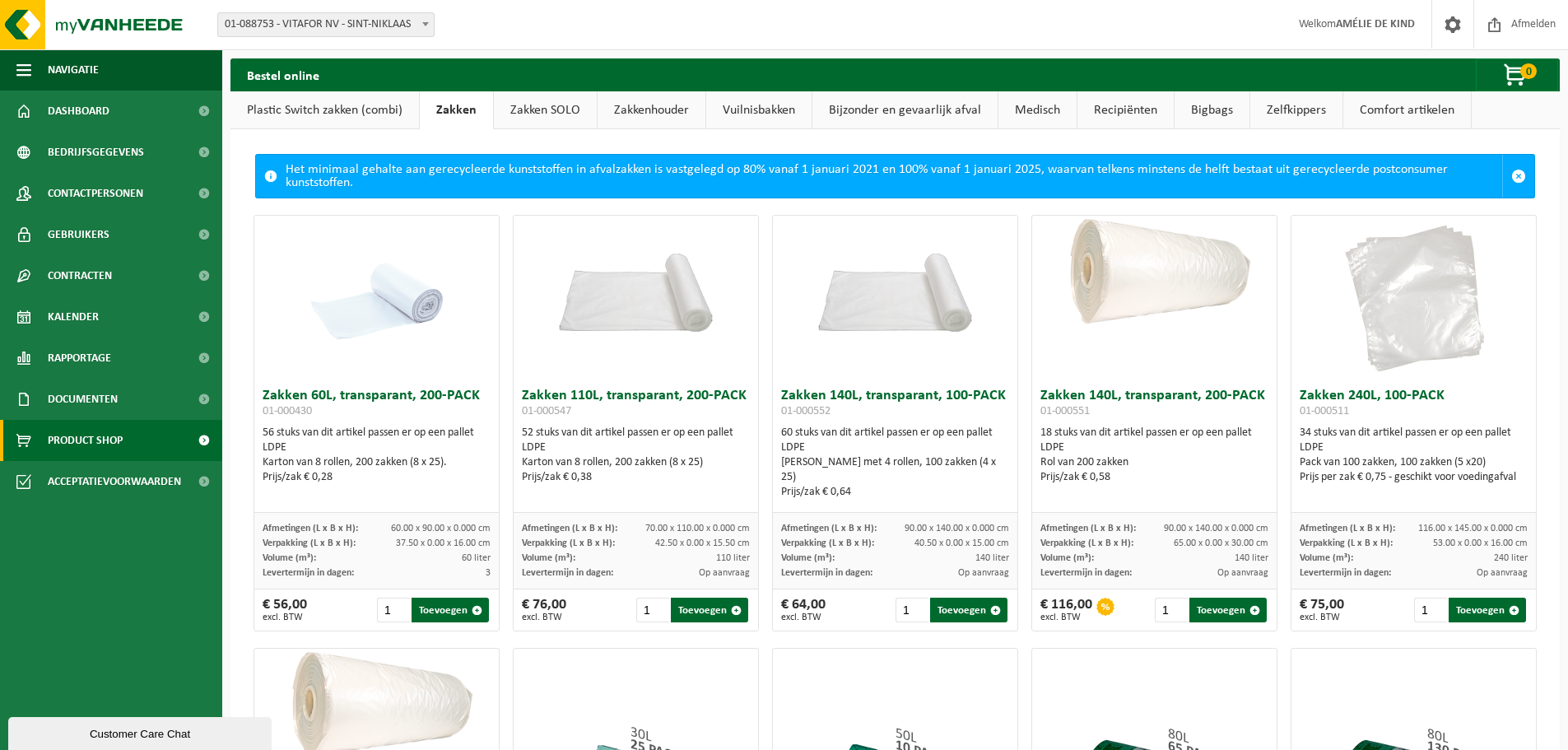
click at [388, 106] on link "Plastic Switch zakken (combi)" at bounding box center [325, 111] width 189 height 38
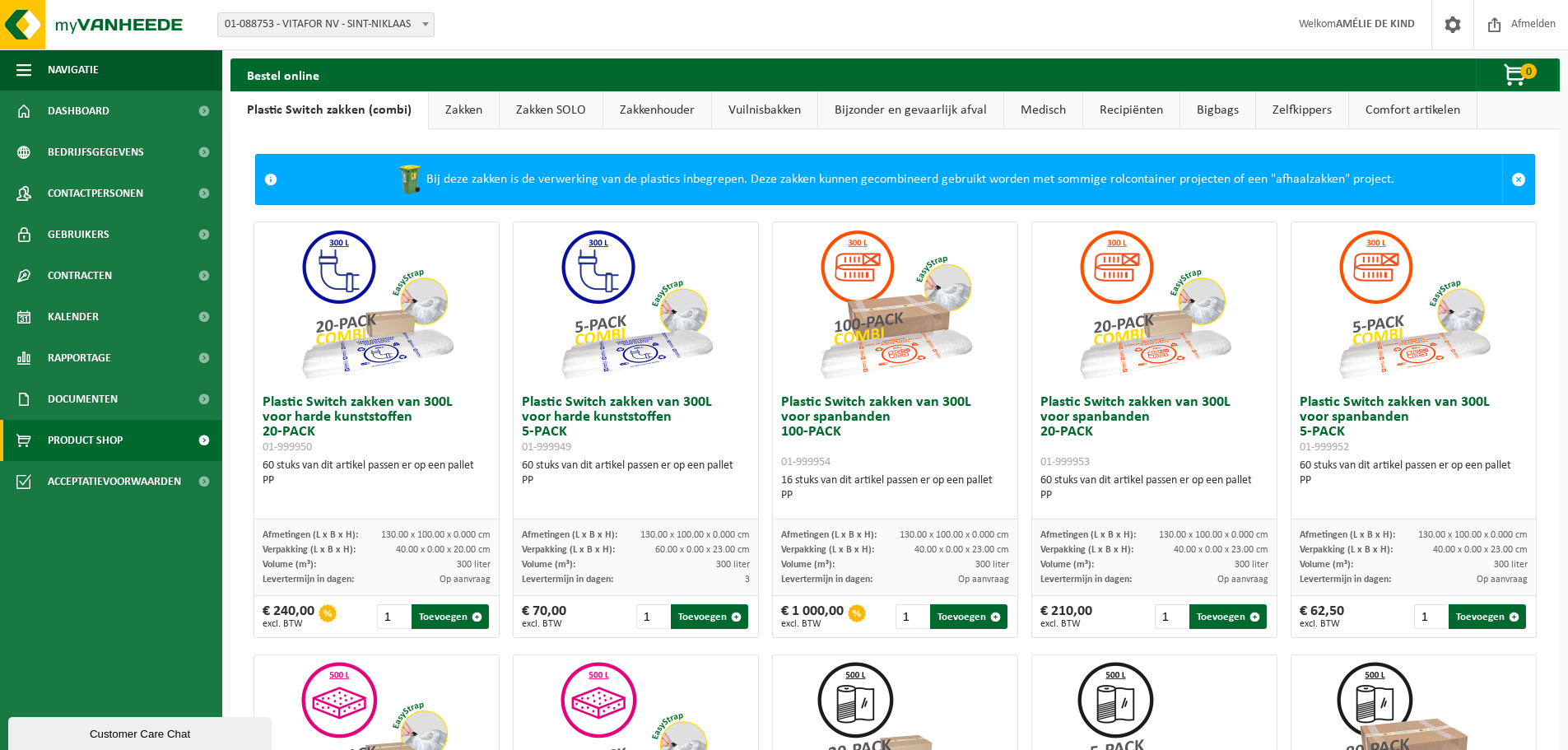
click at [281, 69] on h2 "Bestel online" at bounding box center [283, 74] width 106 height 32
click at [21, 7] on img at bounding box center [99, 24] width 197 height 49
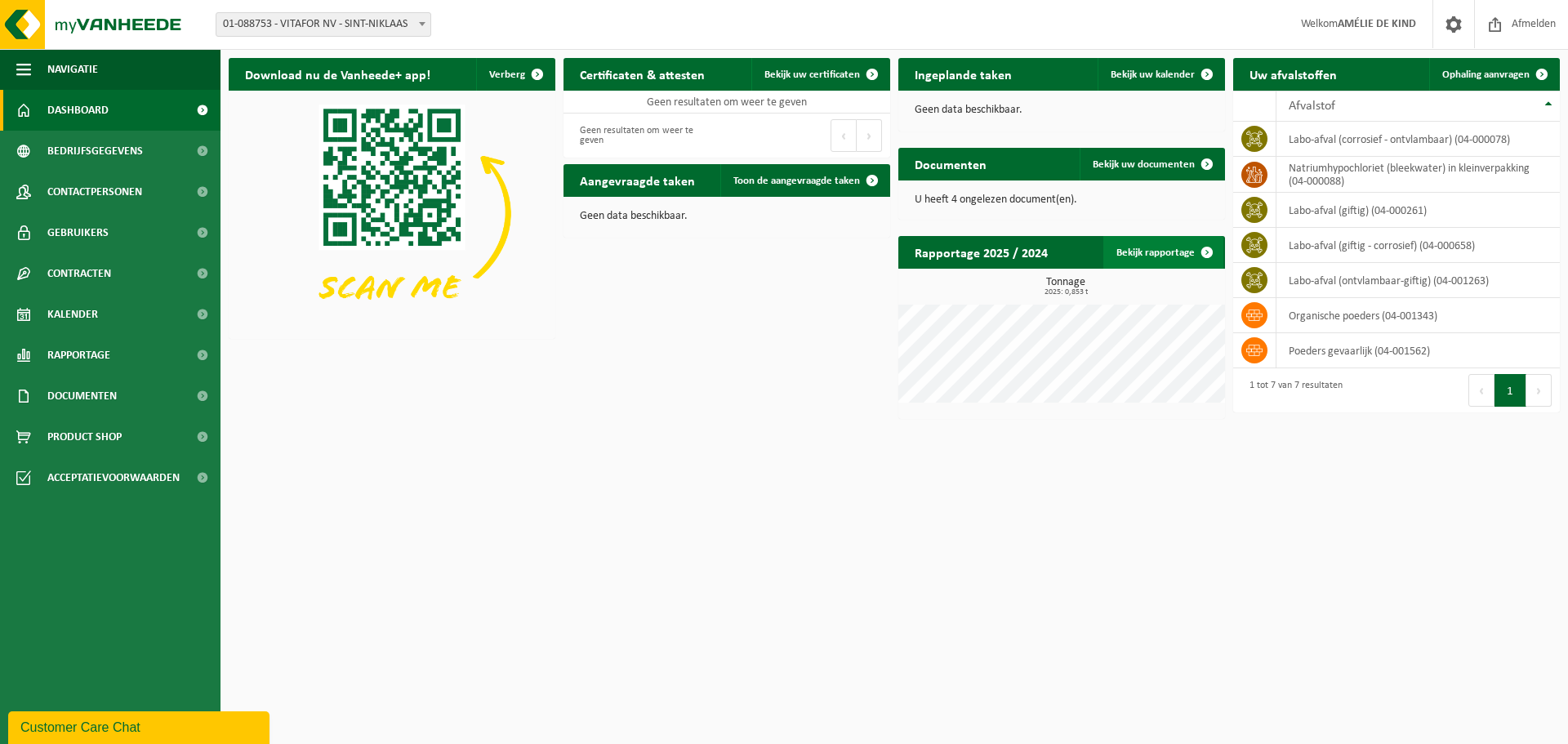
click at [1163, 247] on link "Bekijk rapportage" at bounding box center [1163, 252] width 120 height 33
